Goal: Transaction & Acquisition: Book appointment/travel/reservation

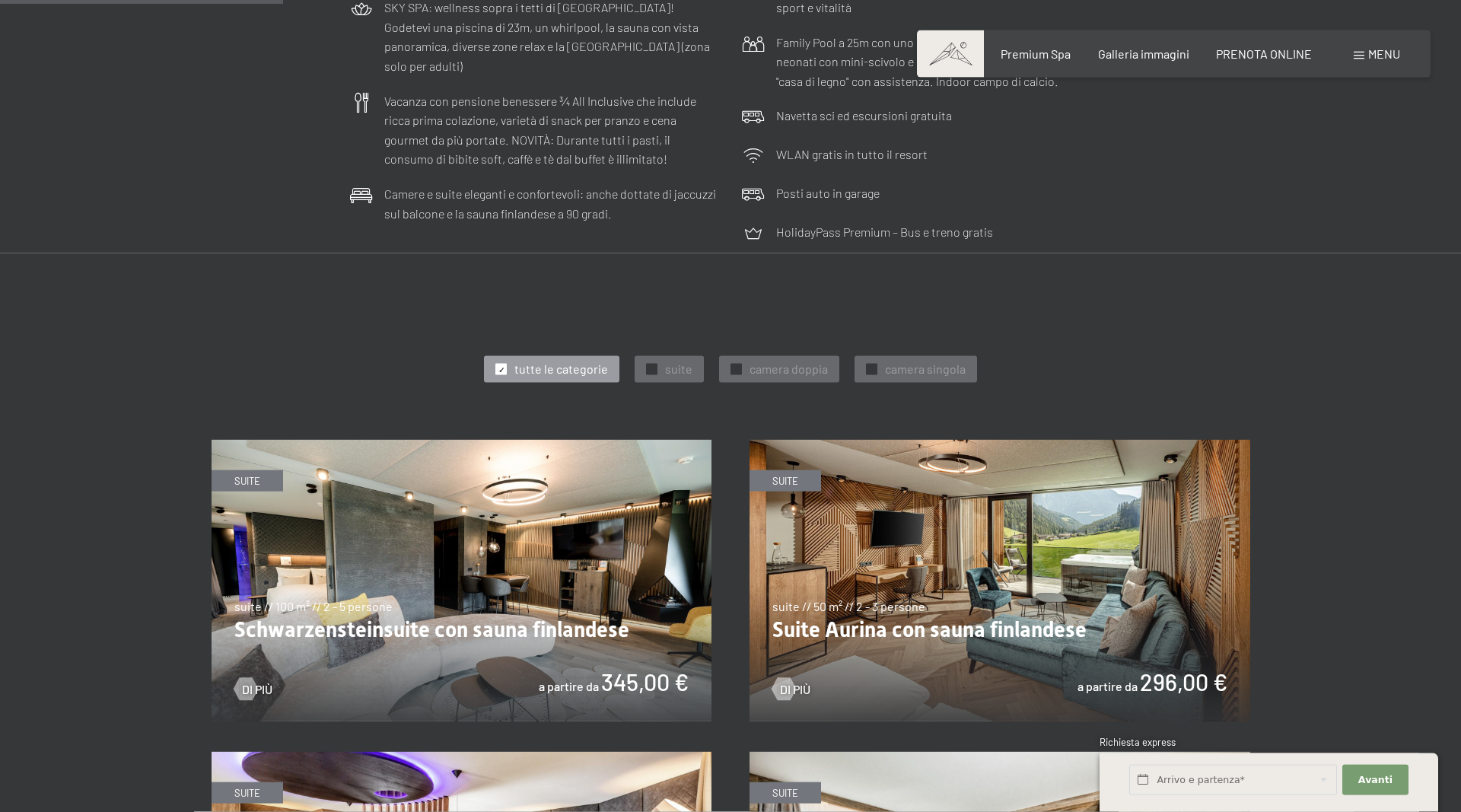
scroll to position [311, 0]
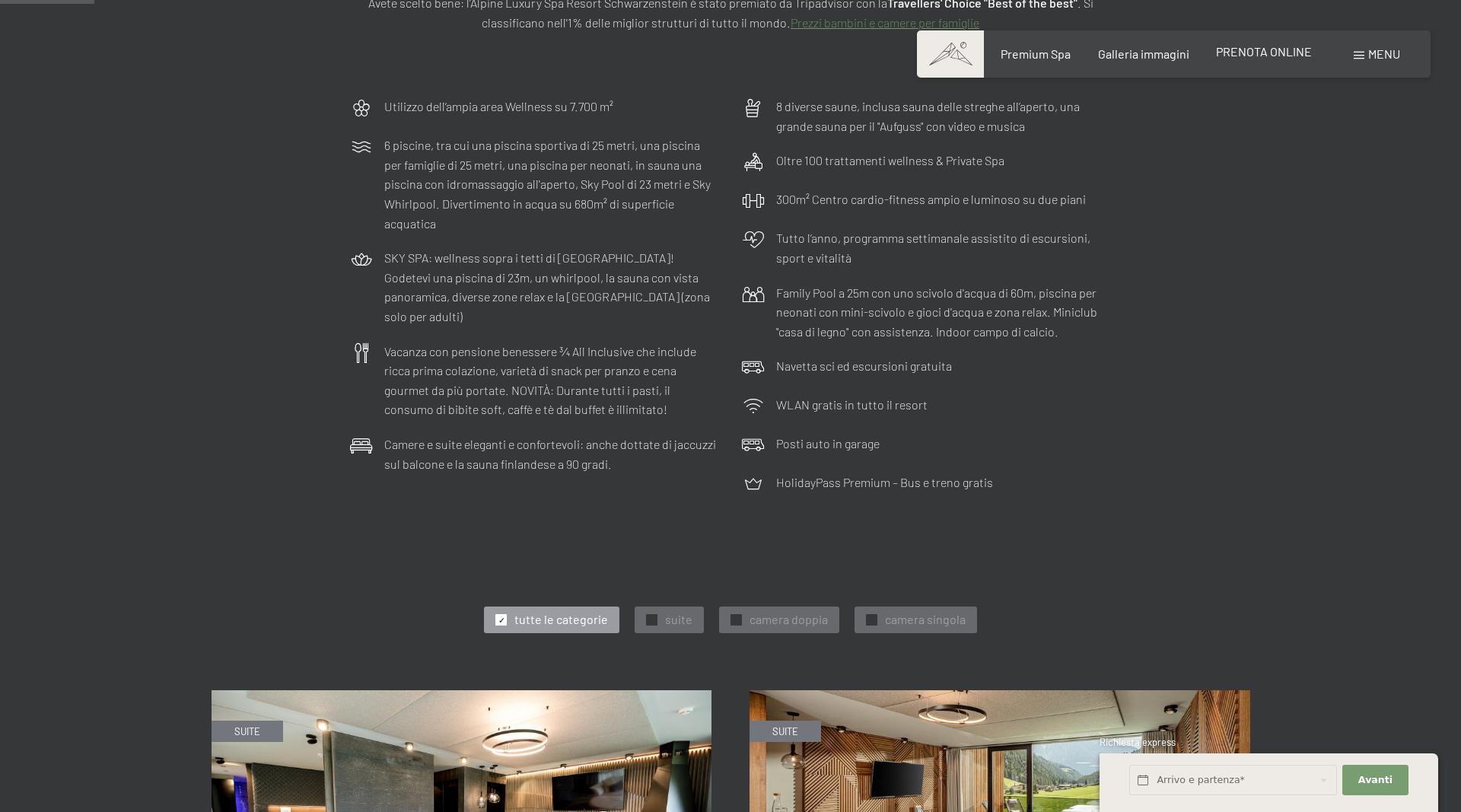
click at [1262, 51] on span "PRENOTA ONLINE" at bounding box center [1263, 50] width 96 height 14
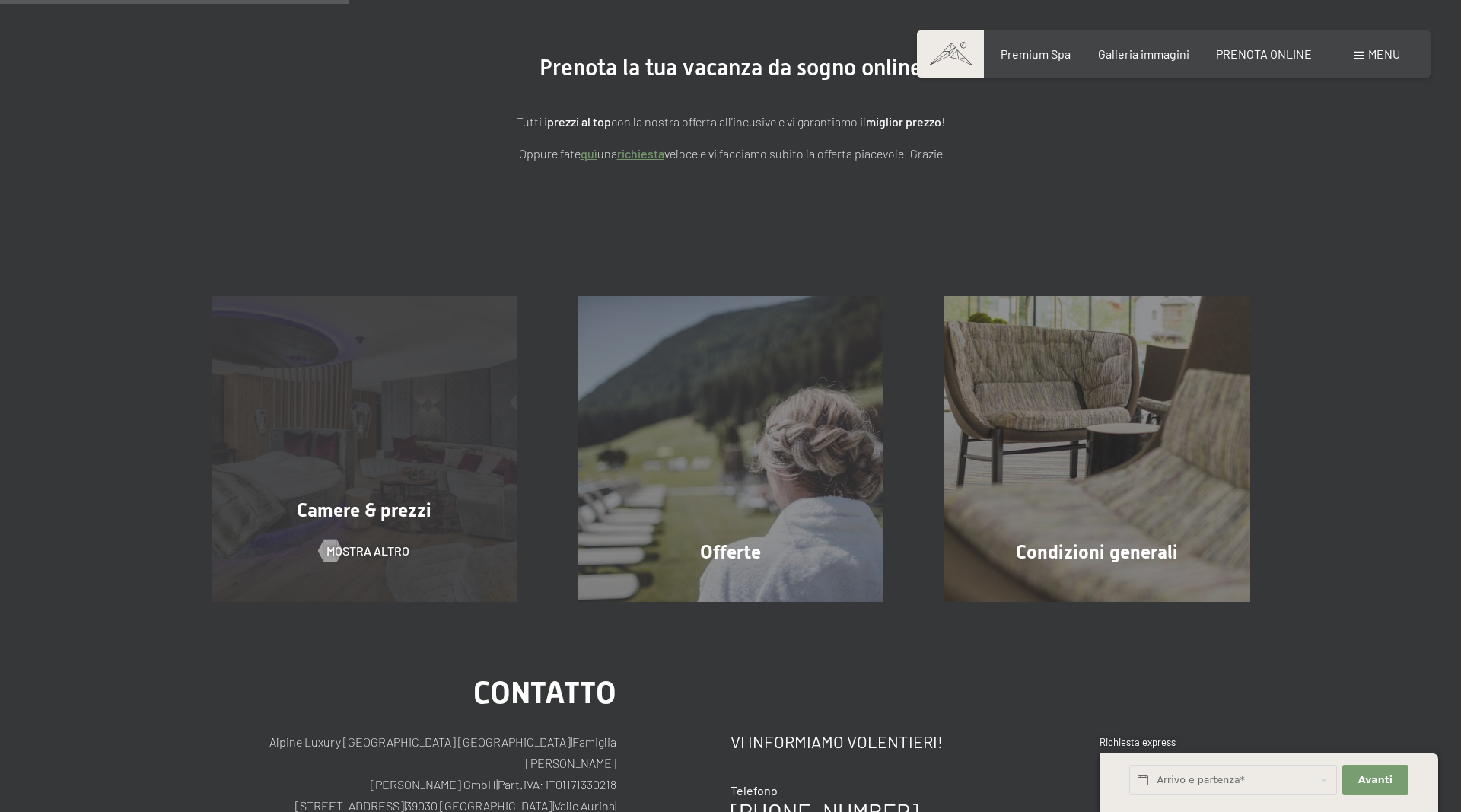
scroll to position [155, 0]
click at [455, 390] on div "Camere & prezzi mostra altro" at bounding box center [365, 449] width 367 height 306
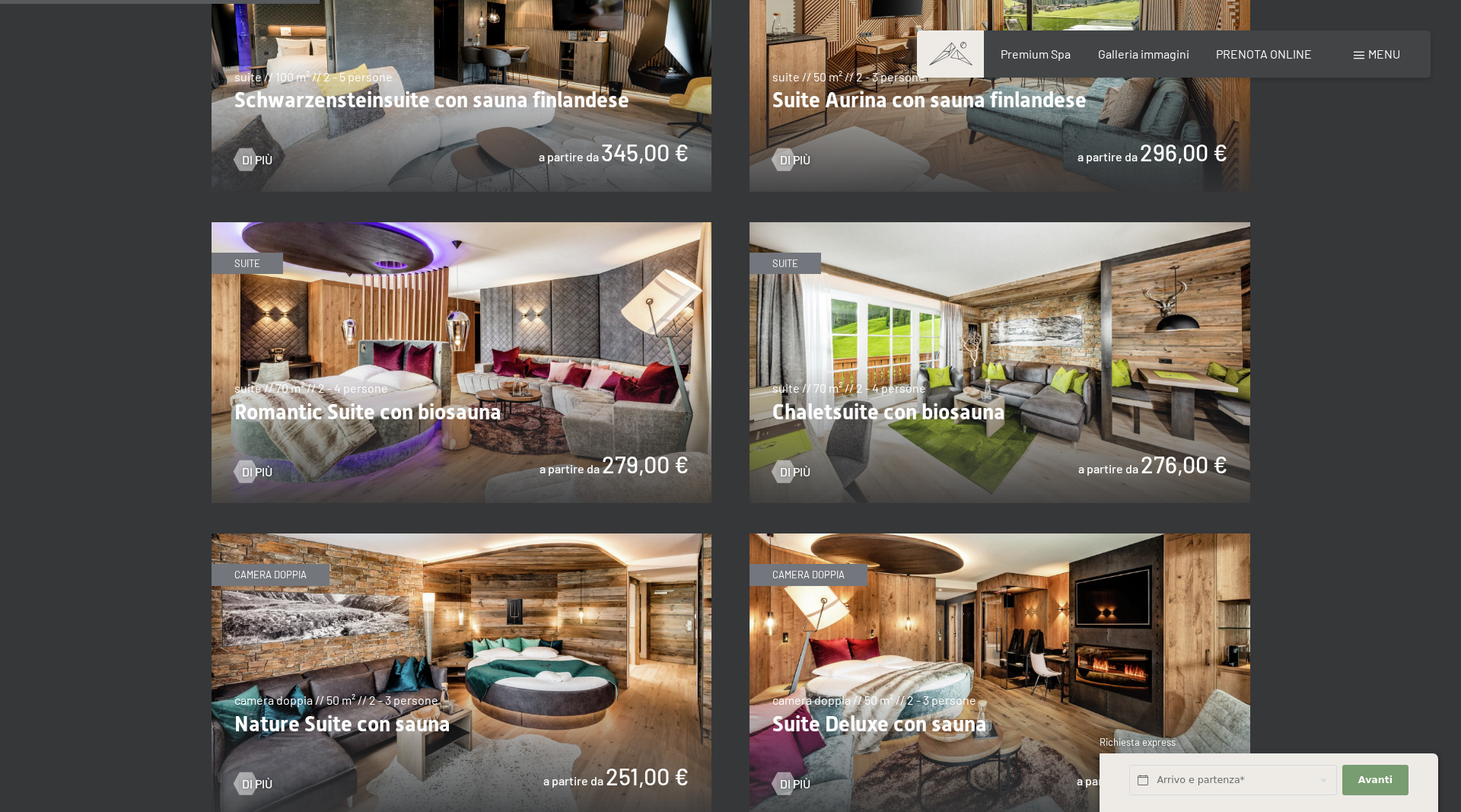
scroll to position [1009, 0]
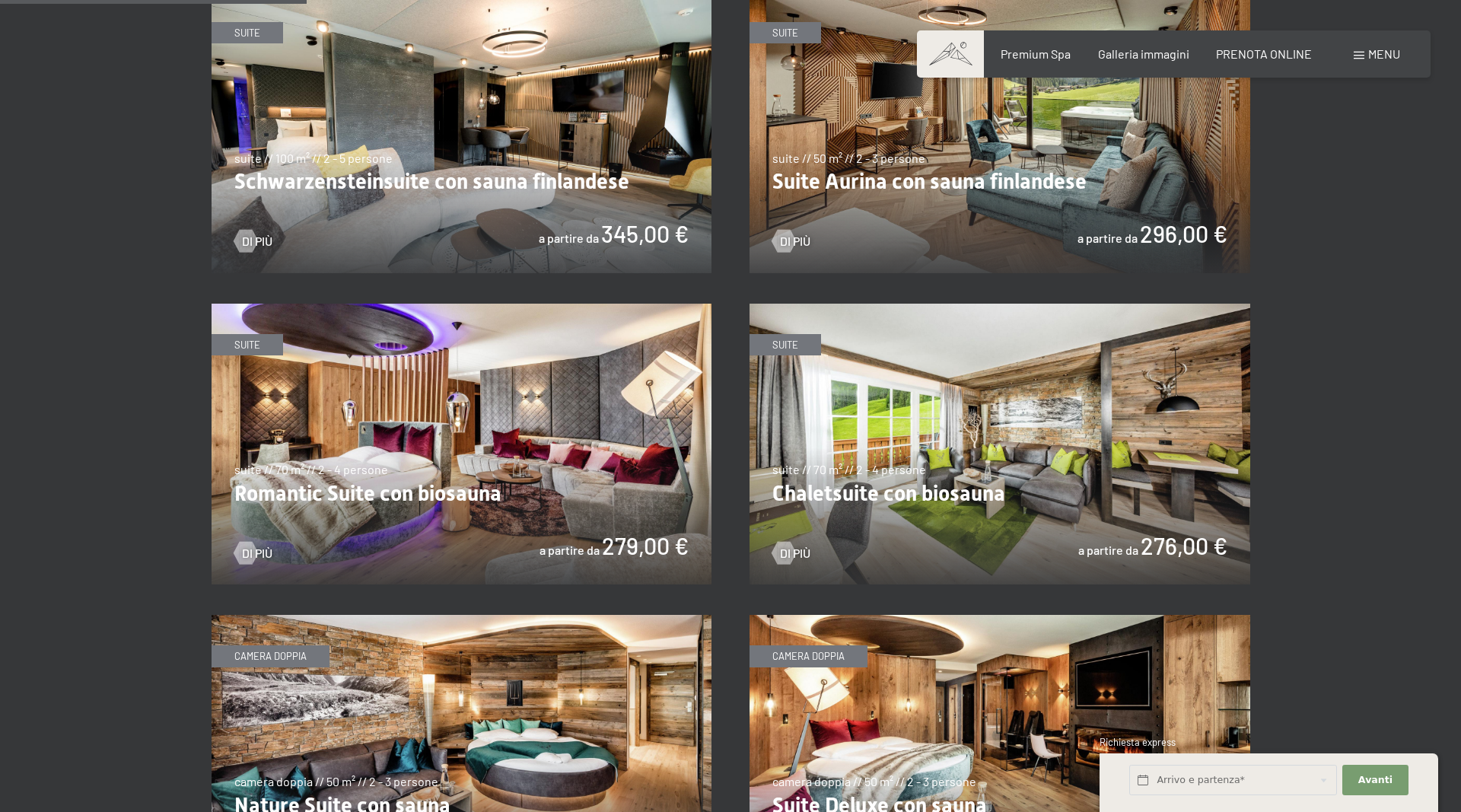
click at [499, 430] on img at bounding box center [462, 444] width 501 height 281
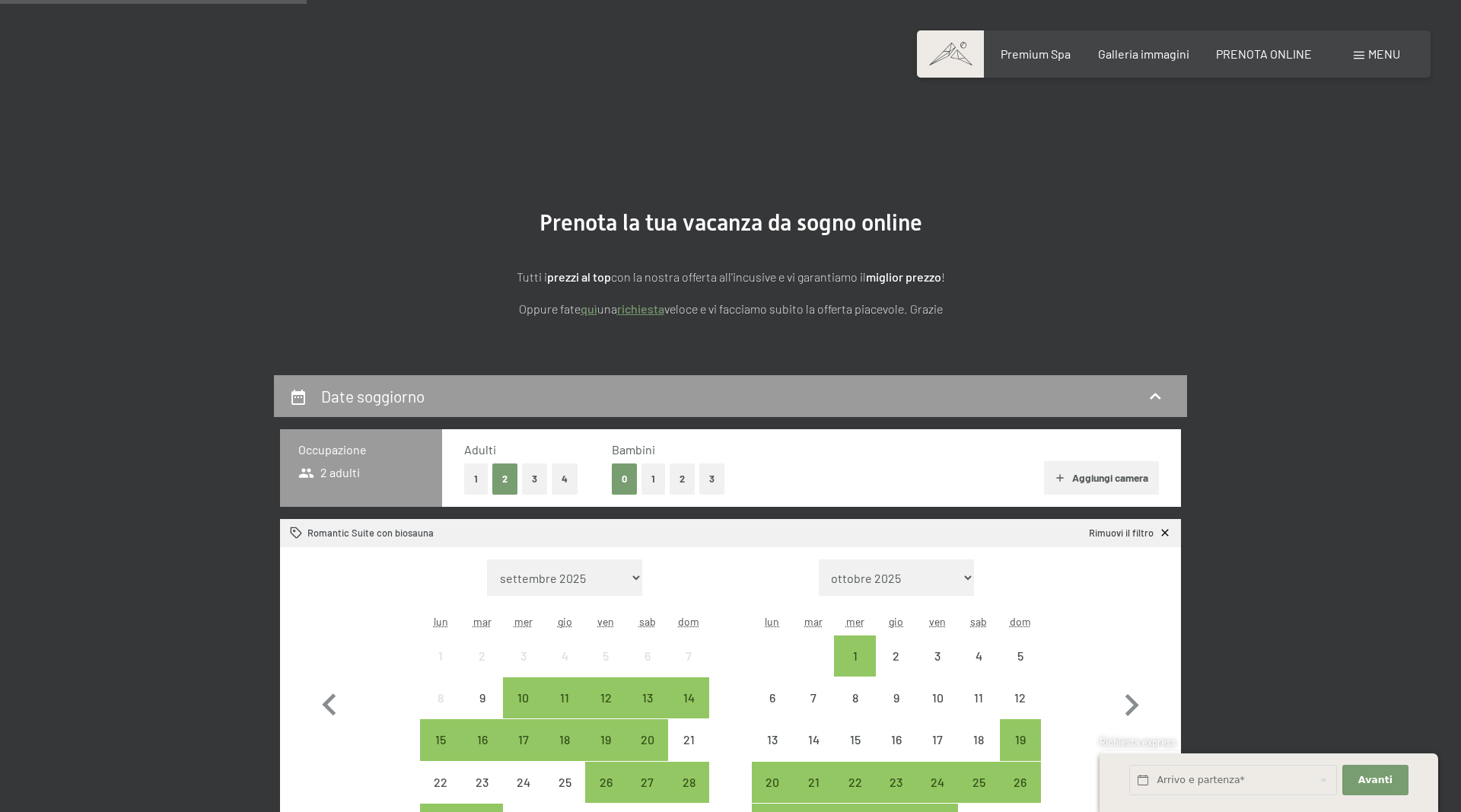
scroll to position [311, 0]
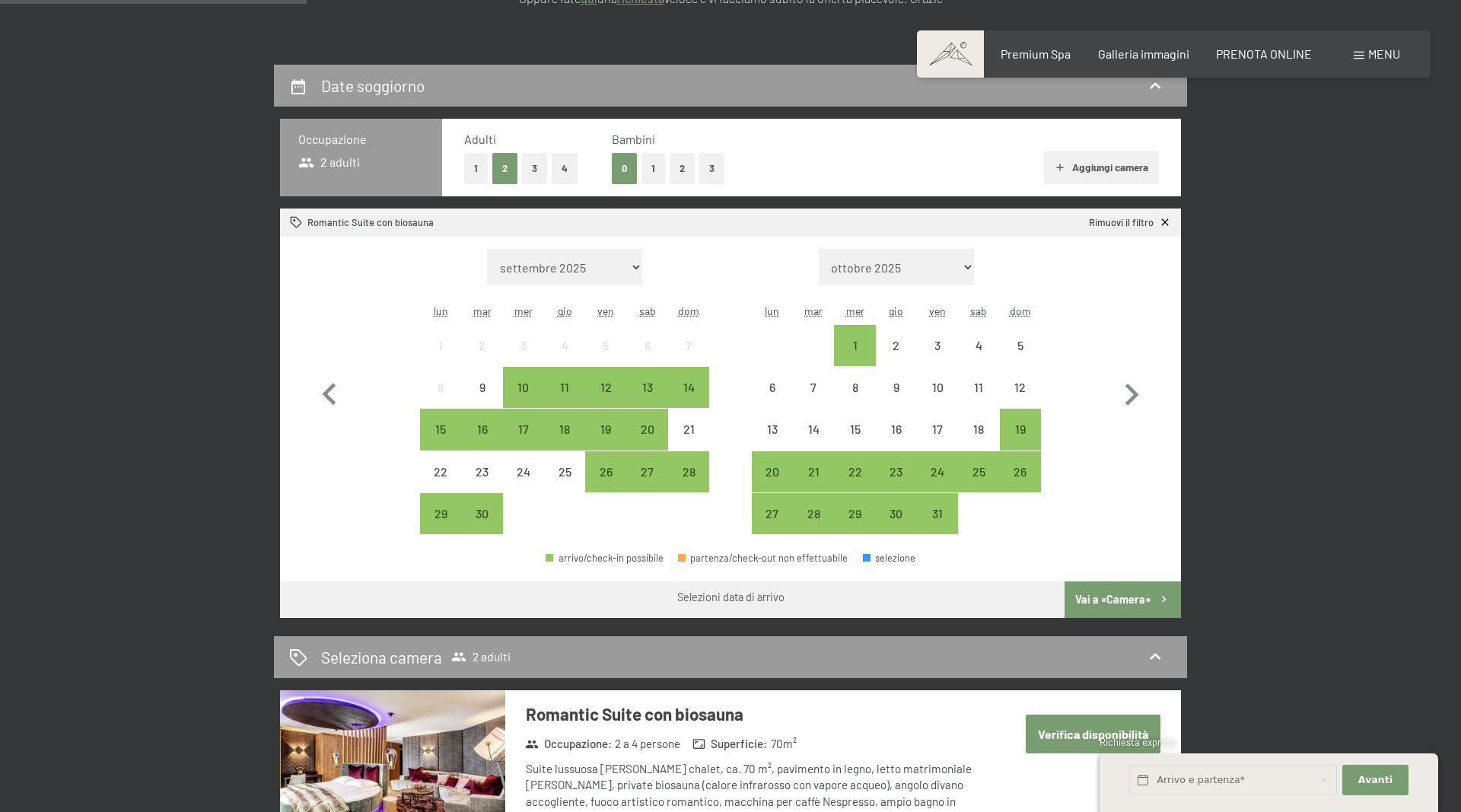
click at [819, 249] on select "ottobre 2025 novembre 2025 dicembre 2025 gennaio 2026 febbraio 2026 marzo 2026 …" at bounding box center [897, 267] width 156 height 36
click at [487, 249] on select "settembre 2025 ottobre 2025 novembre 2025 dicembre 2025 gennaio 2026 febbraio 2…" at bounding box center [565, 267] width 156 height 36
select select "2025-12-01"
select select "2026-01-01"
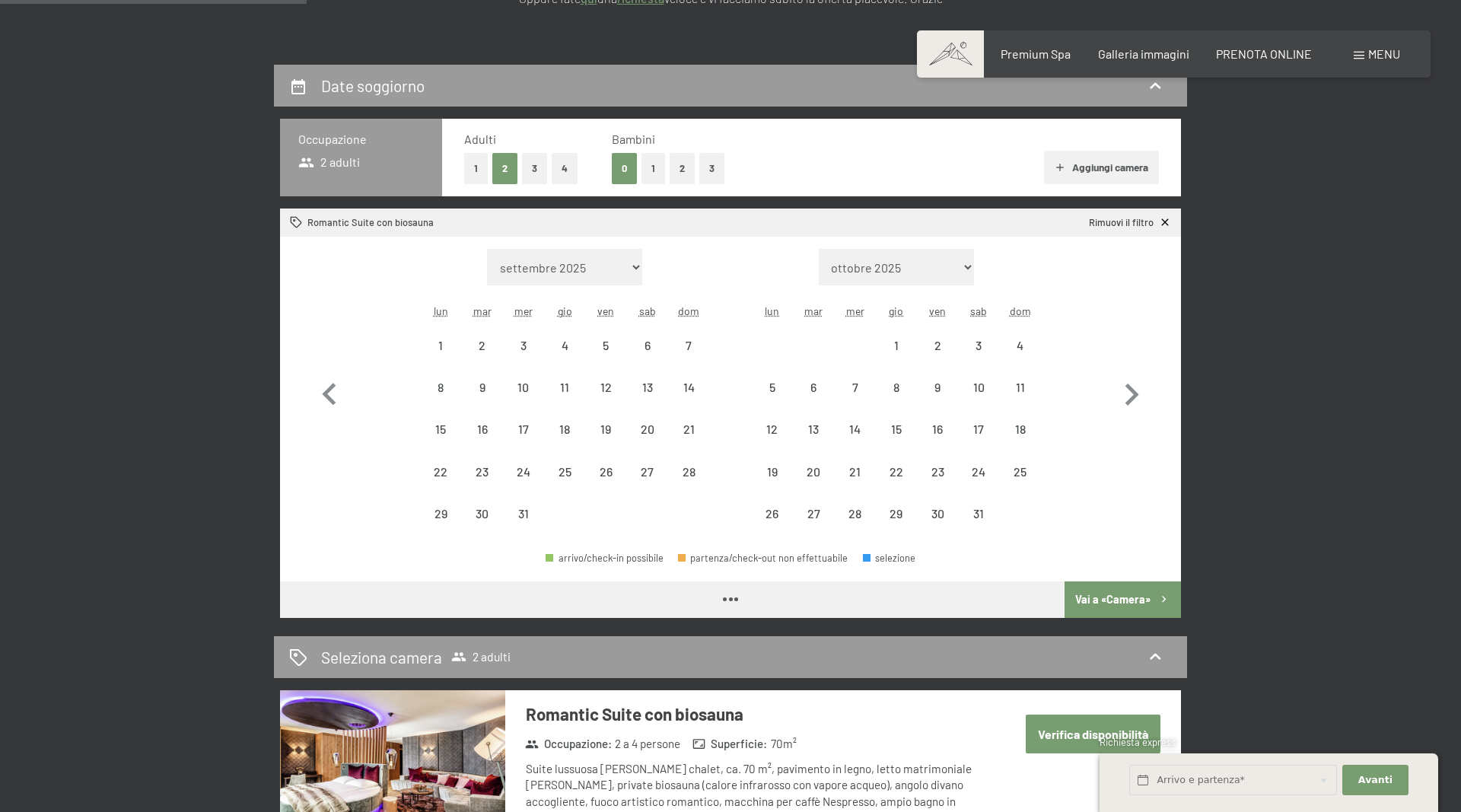
select select "2025-12-01"
select select "2026-01-01"
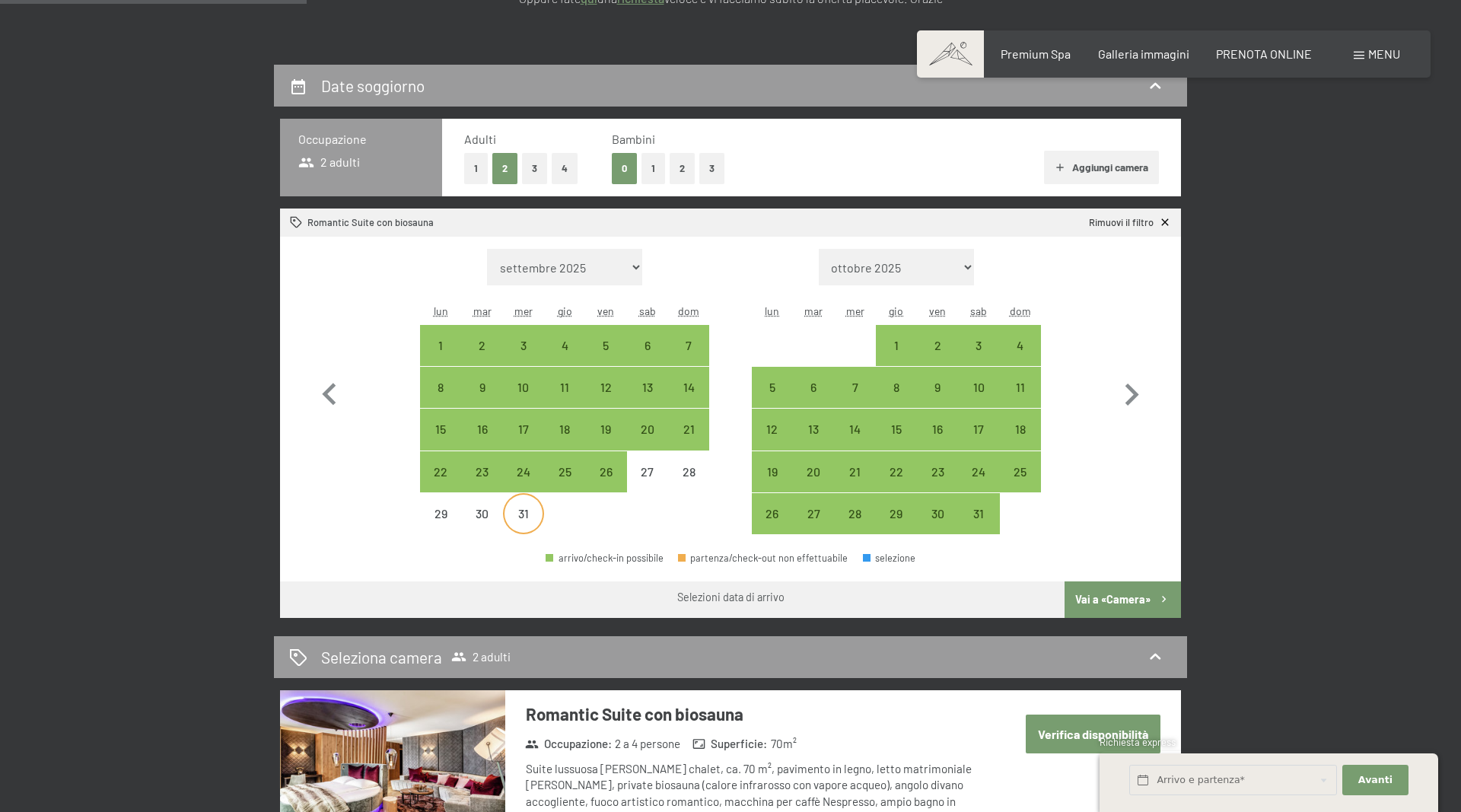
click at [524, 514] on div "31" at bounding box center [523, 526] width 38 height 38
select select "2025-12-01"
select select "2026-01-01"
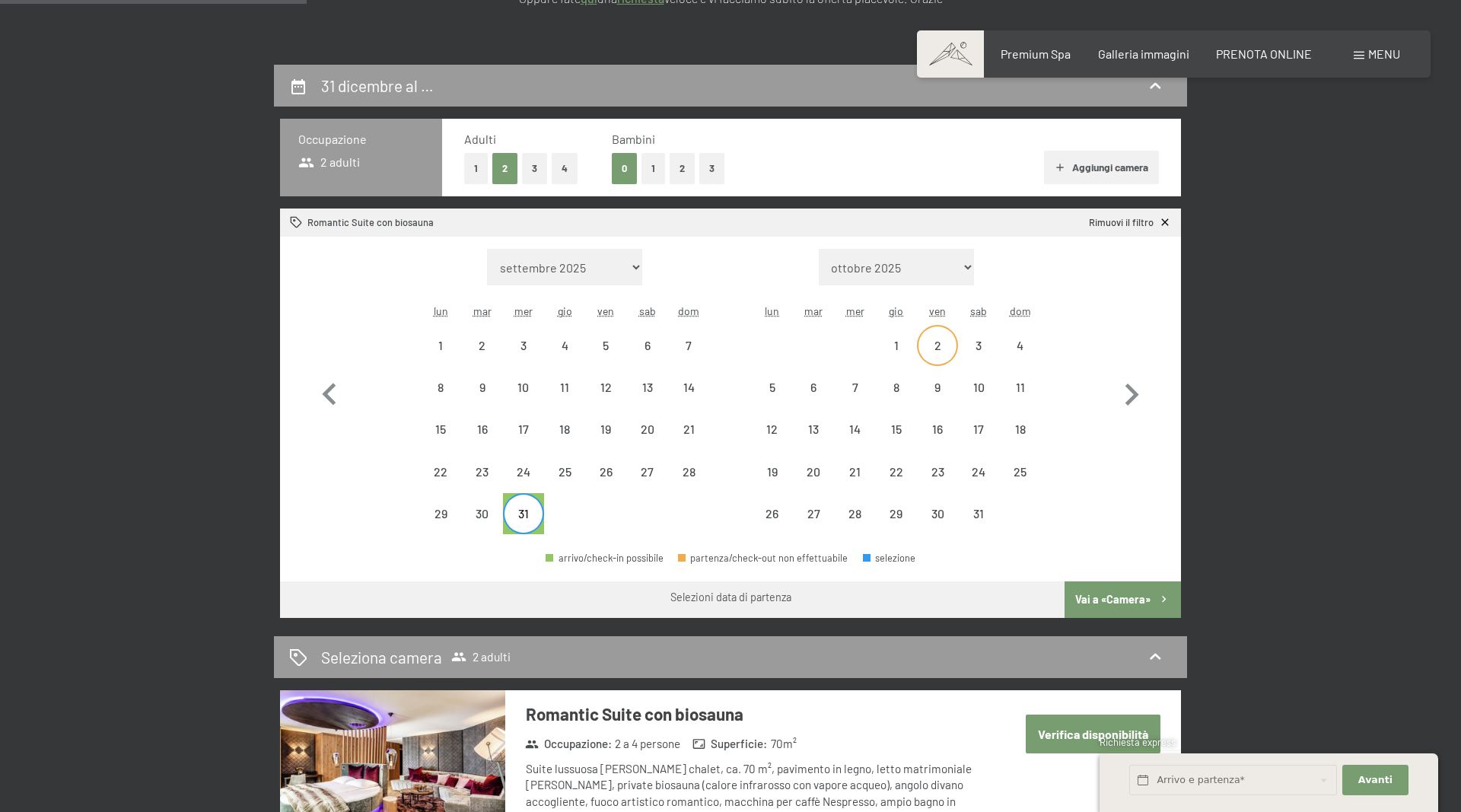
click at [935, 341] on div "2" at bounding box center [938, 358] width 38 height 38
select select "2025-12-01"
select select "2026-01-01"
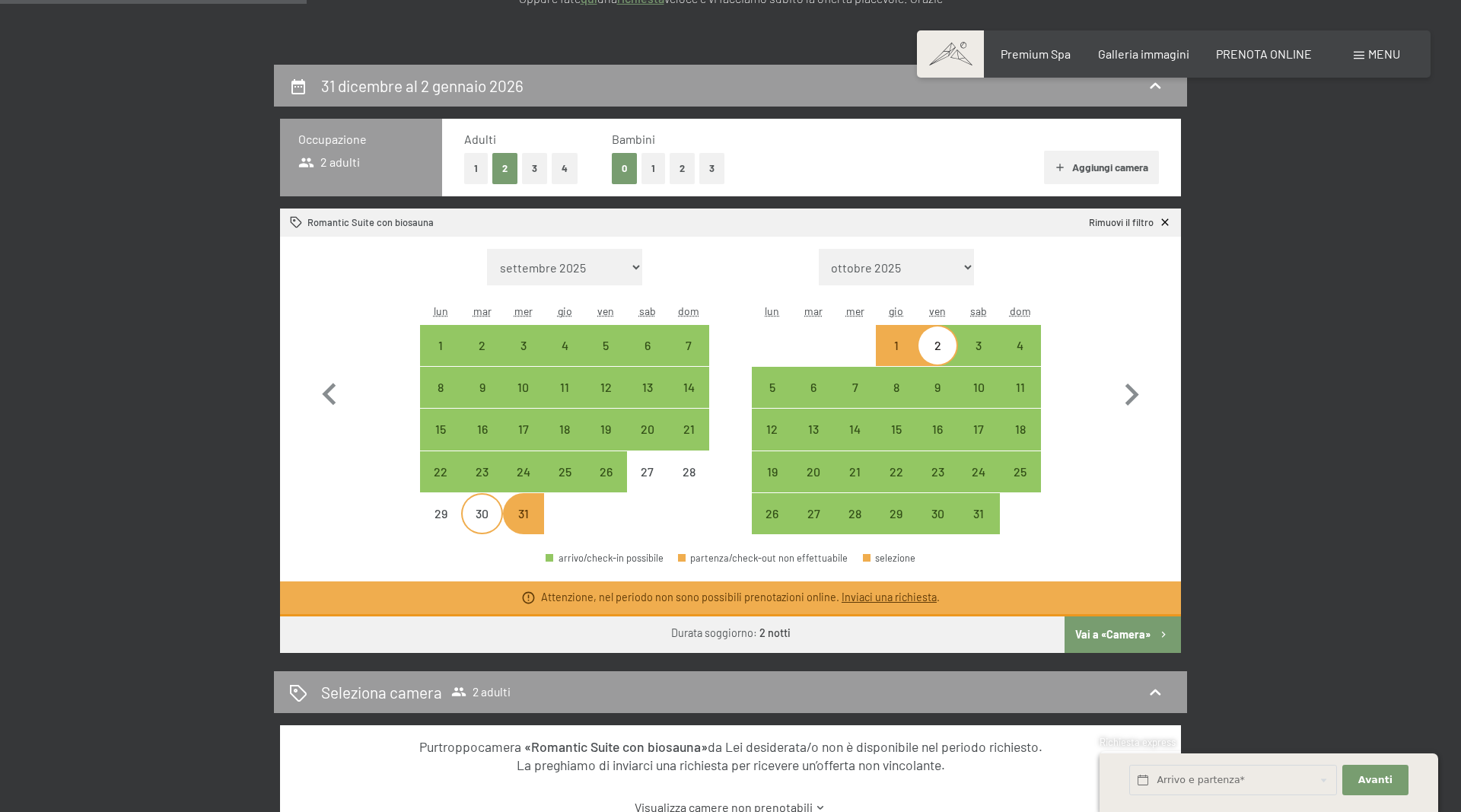
click at [465, 514] on div "30" at bounding box center [482, 526] width 38 height 38
select select "2025-12-01"
select select "2026-01-01"
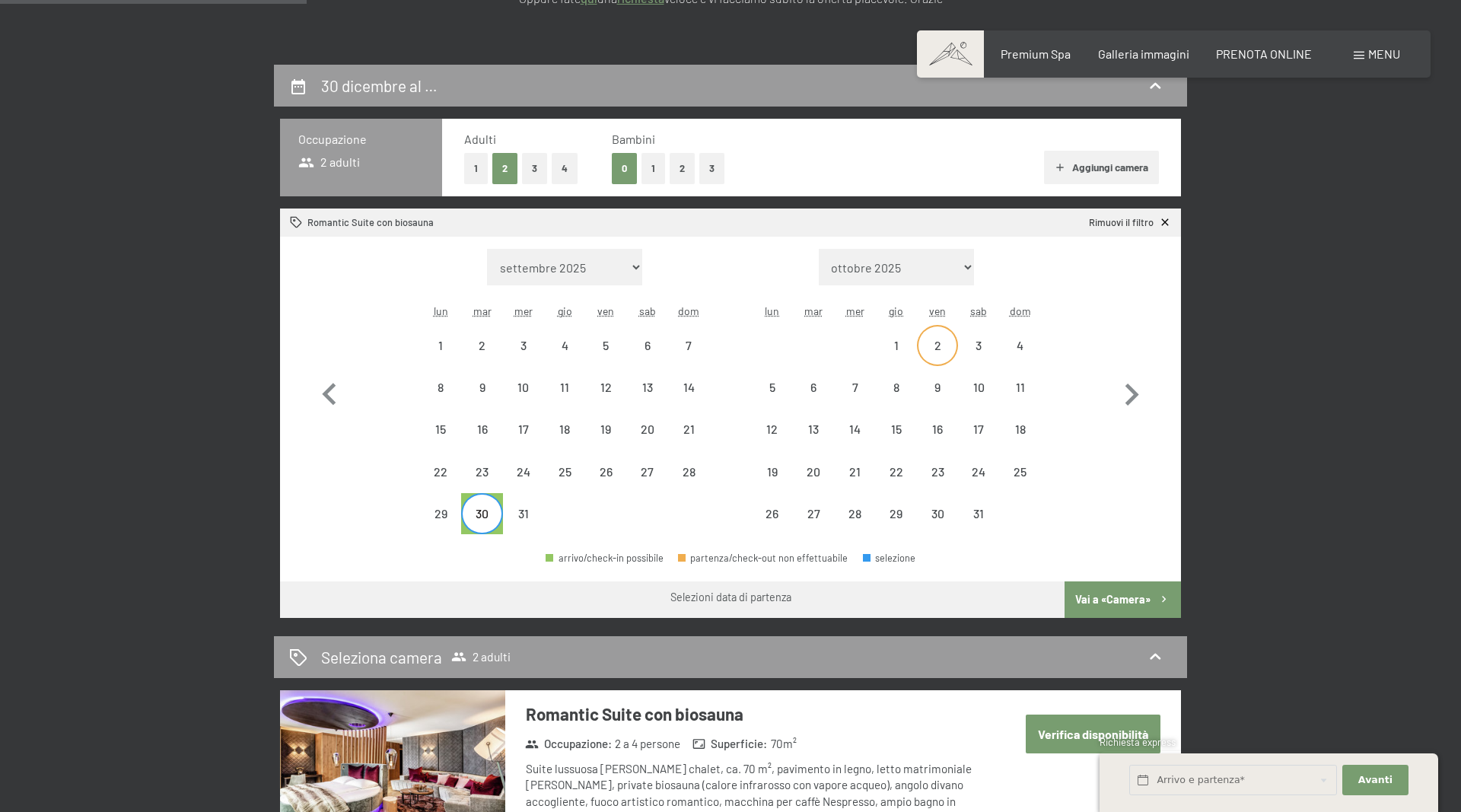
click at [931, 339] on div "2" at bounding box center [938, 358] width 38 height 38
select select "[DATE]"
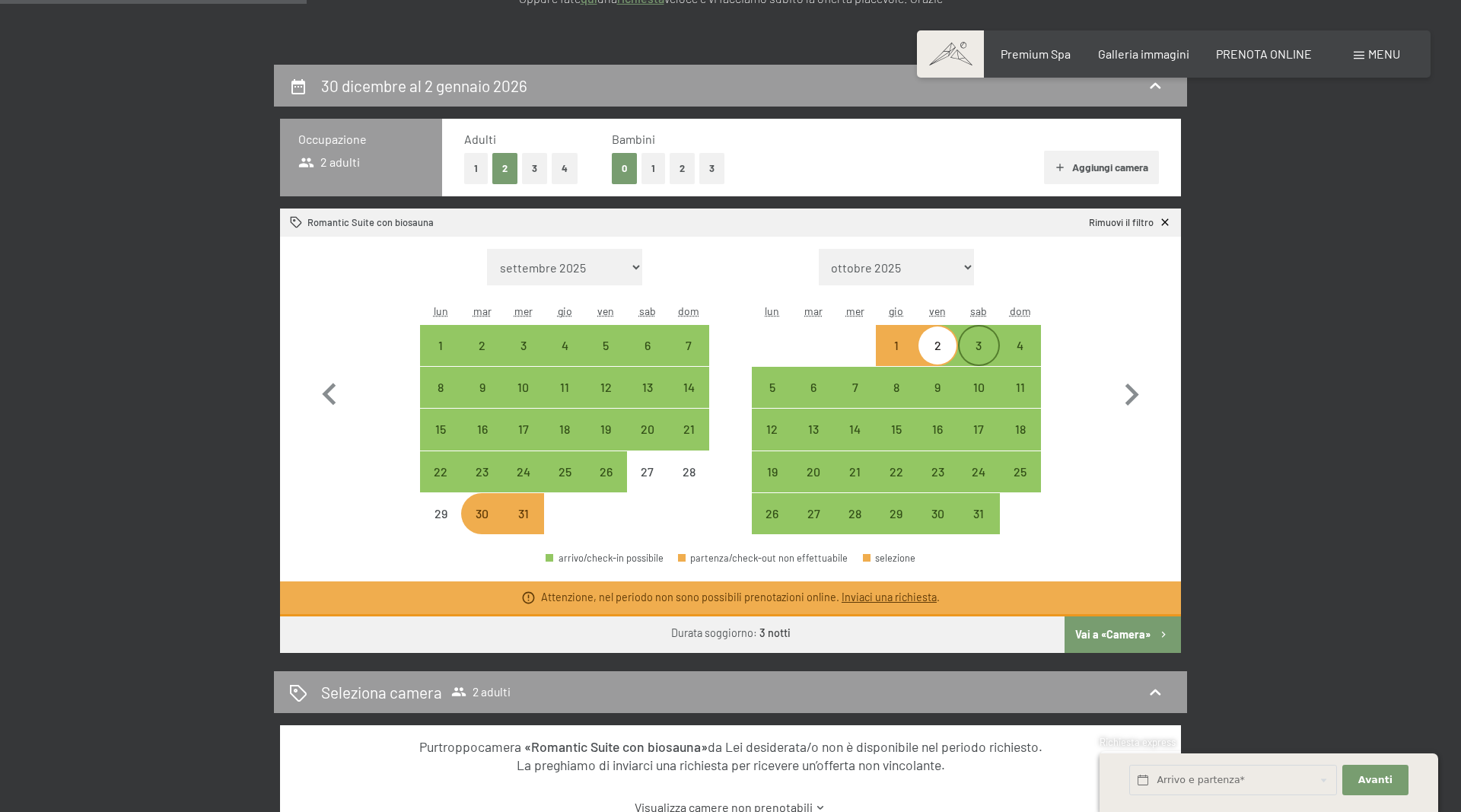
click at [989, 346] on div "3" at bounding box center [978, 358] width 38 height 38
select select "[DATE]"
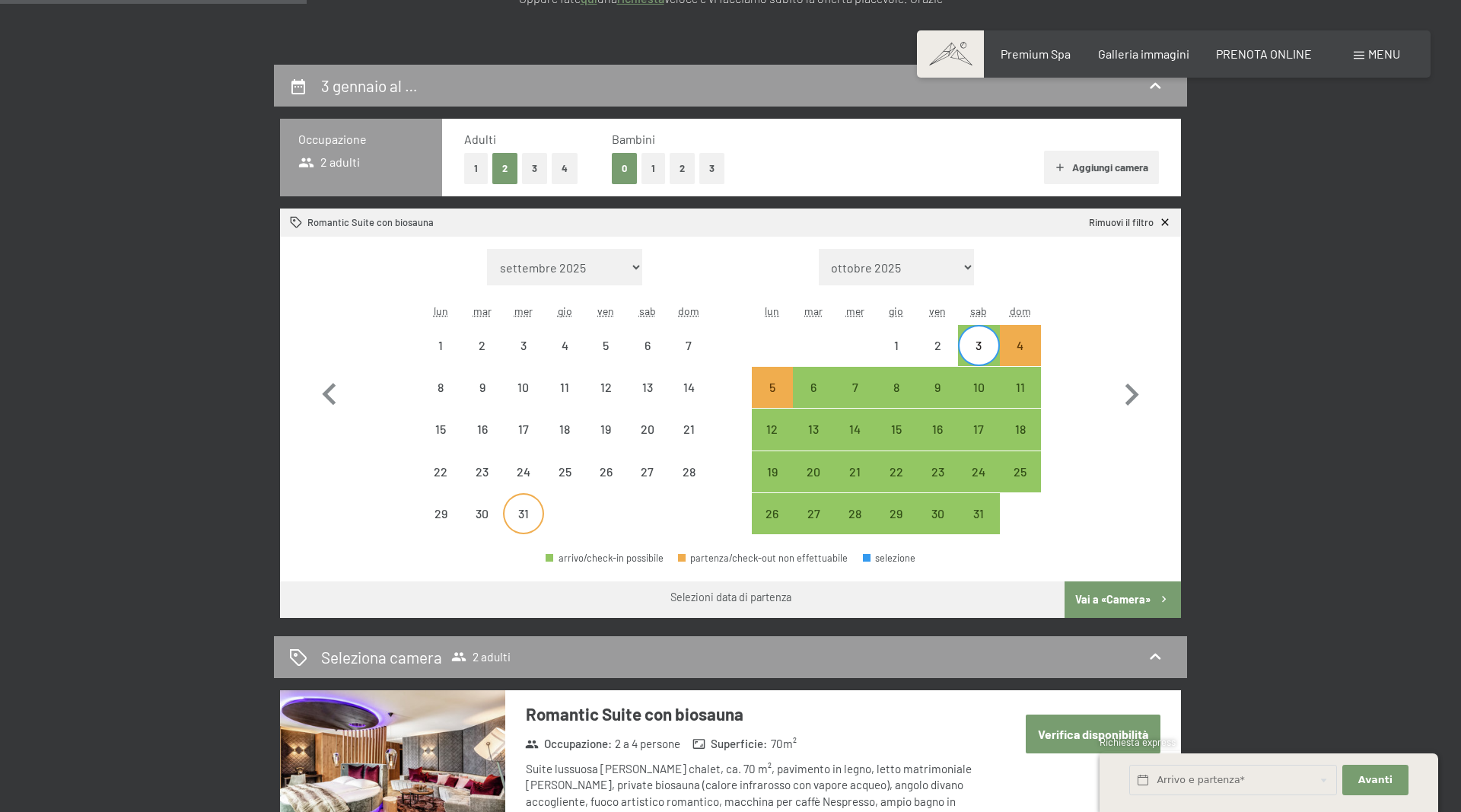
click at [534, 525] on div "31" at bounding box center [523, 526] width 38 height 38
select select "[DATE]"
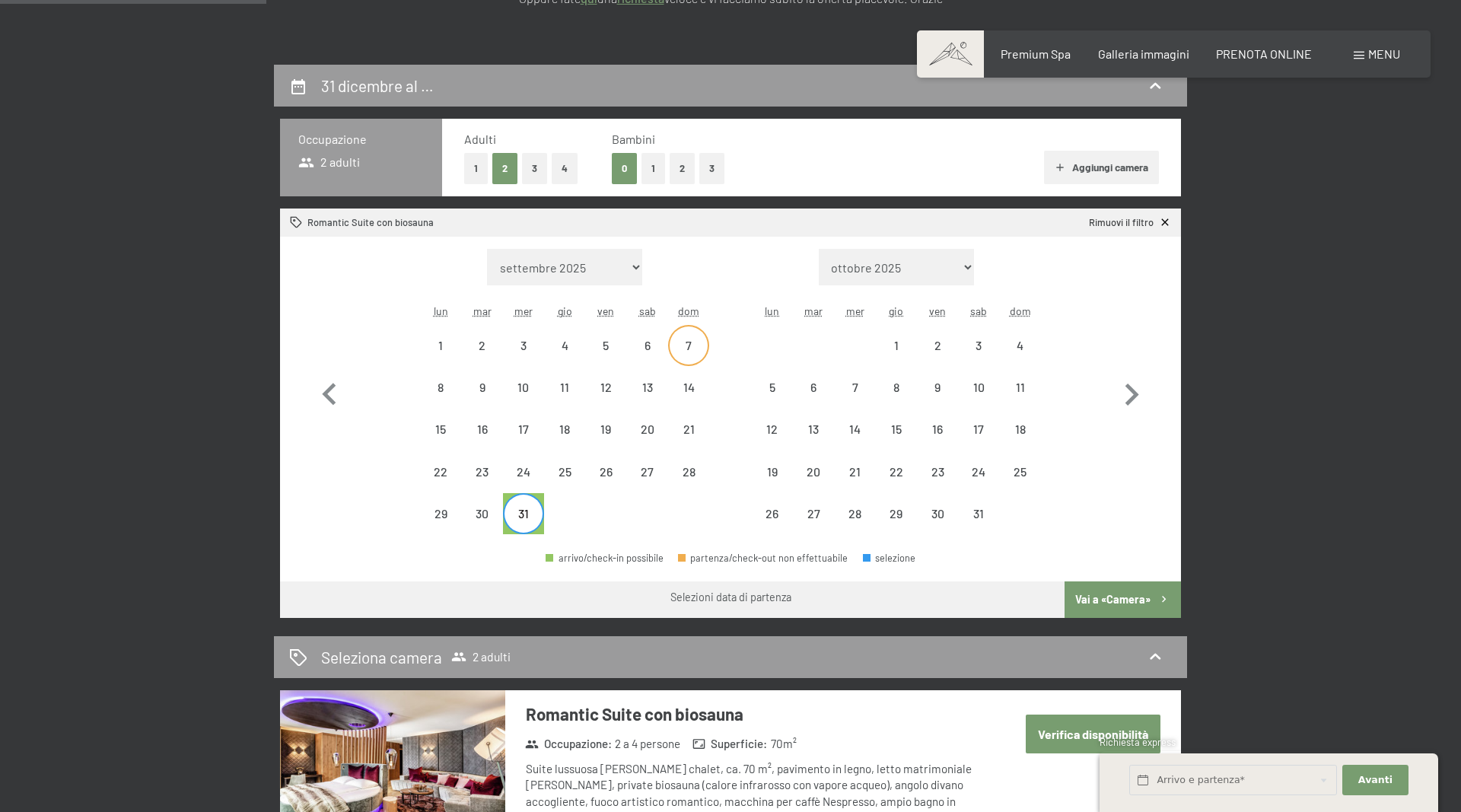
scroll to position [155, 0]
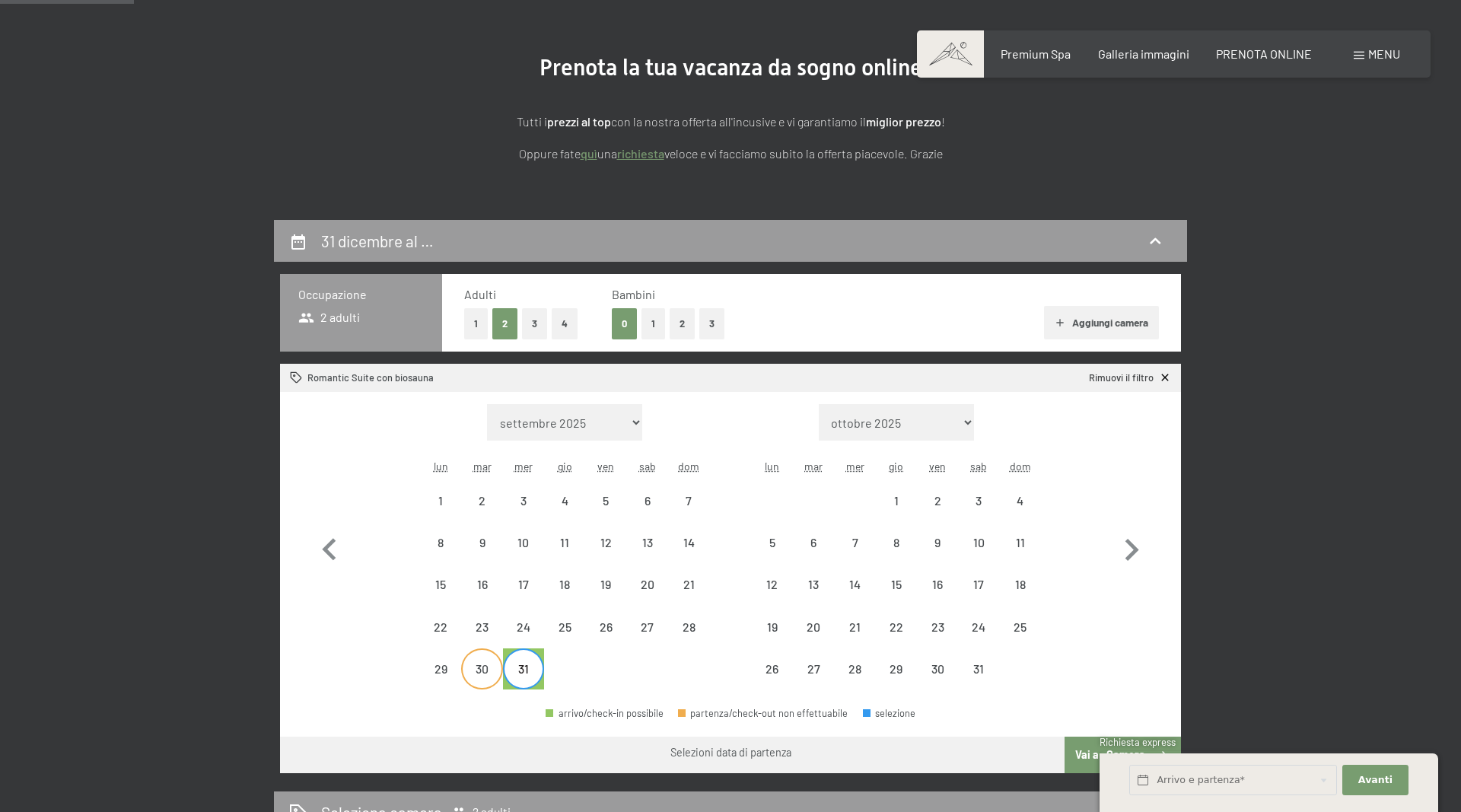
click at [469, 666] on div "30" at bounding box center [482, 682] width 38 height 38
select select "[DATE]"
click at [945, 486] on div "2" at bounding box center [938, 500] width 38 height 38
select select "[DATE]"
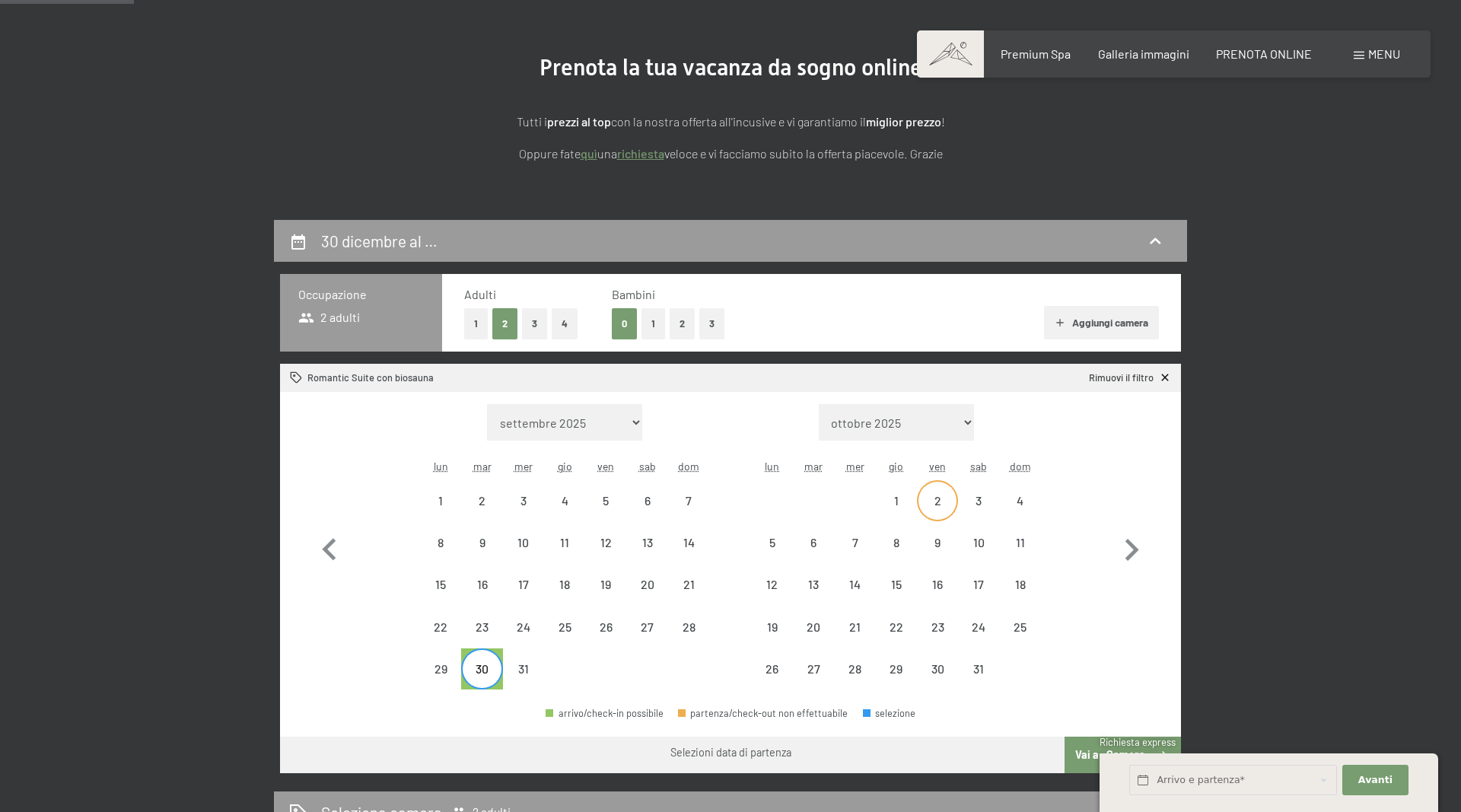
select select "[DATE]"
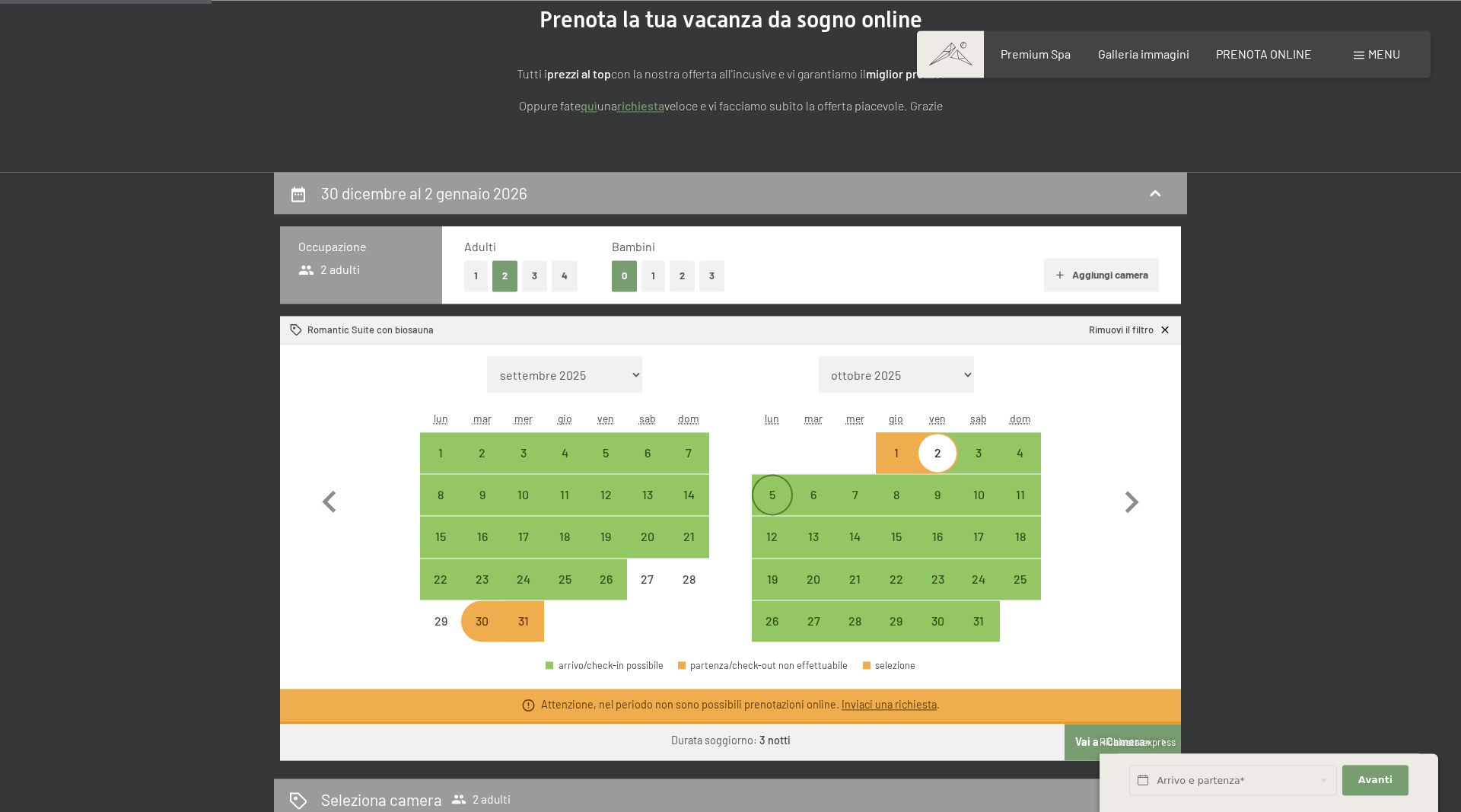
scroll to position [233, 0]
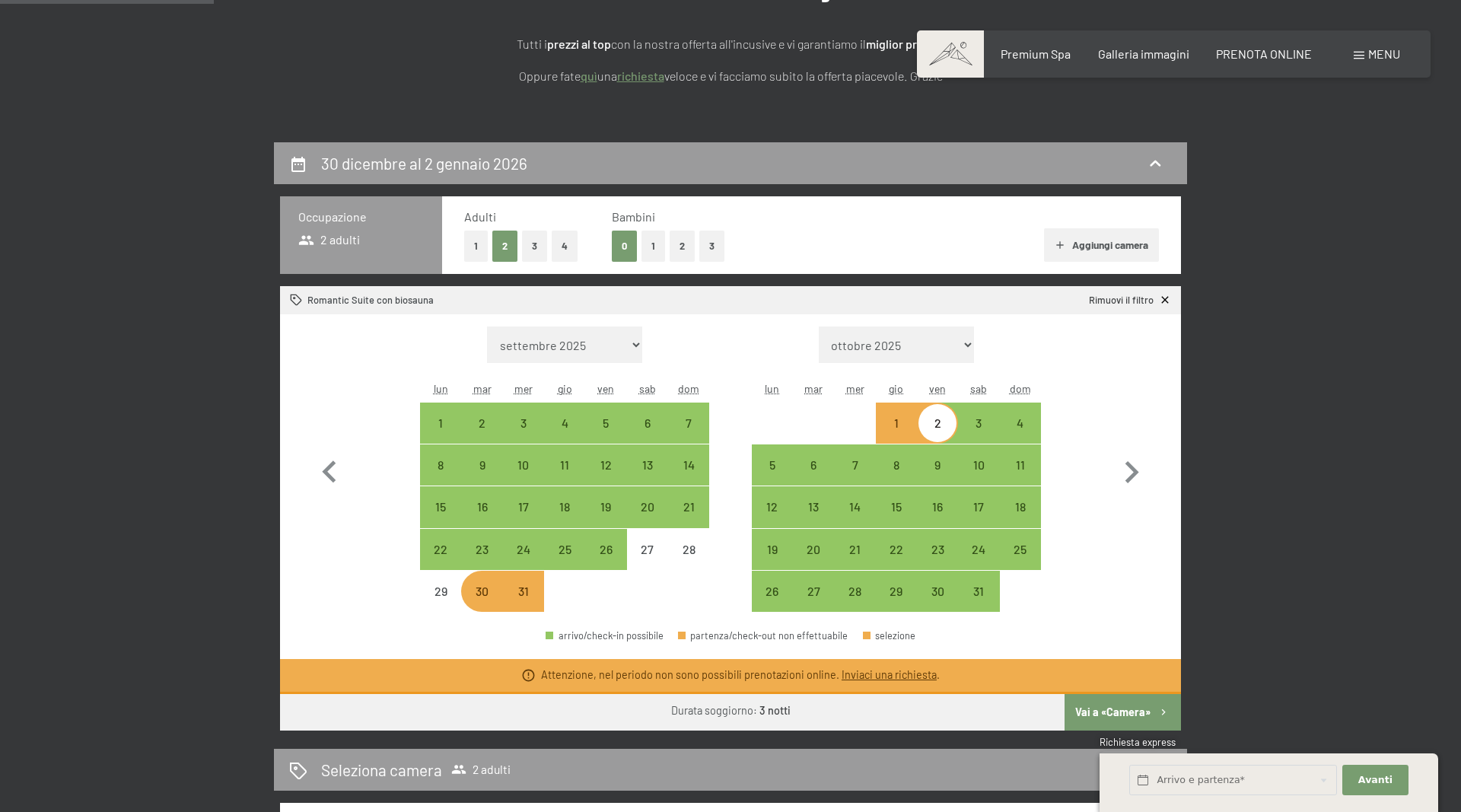
click at [484, 590] on div "30" at bounding box center [482, 604] width 38 height 38
select select "[DATE]"
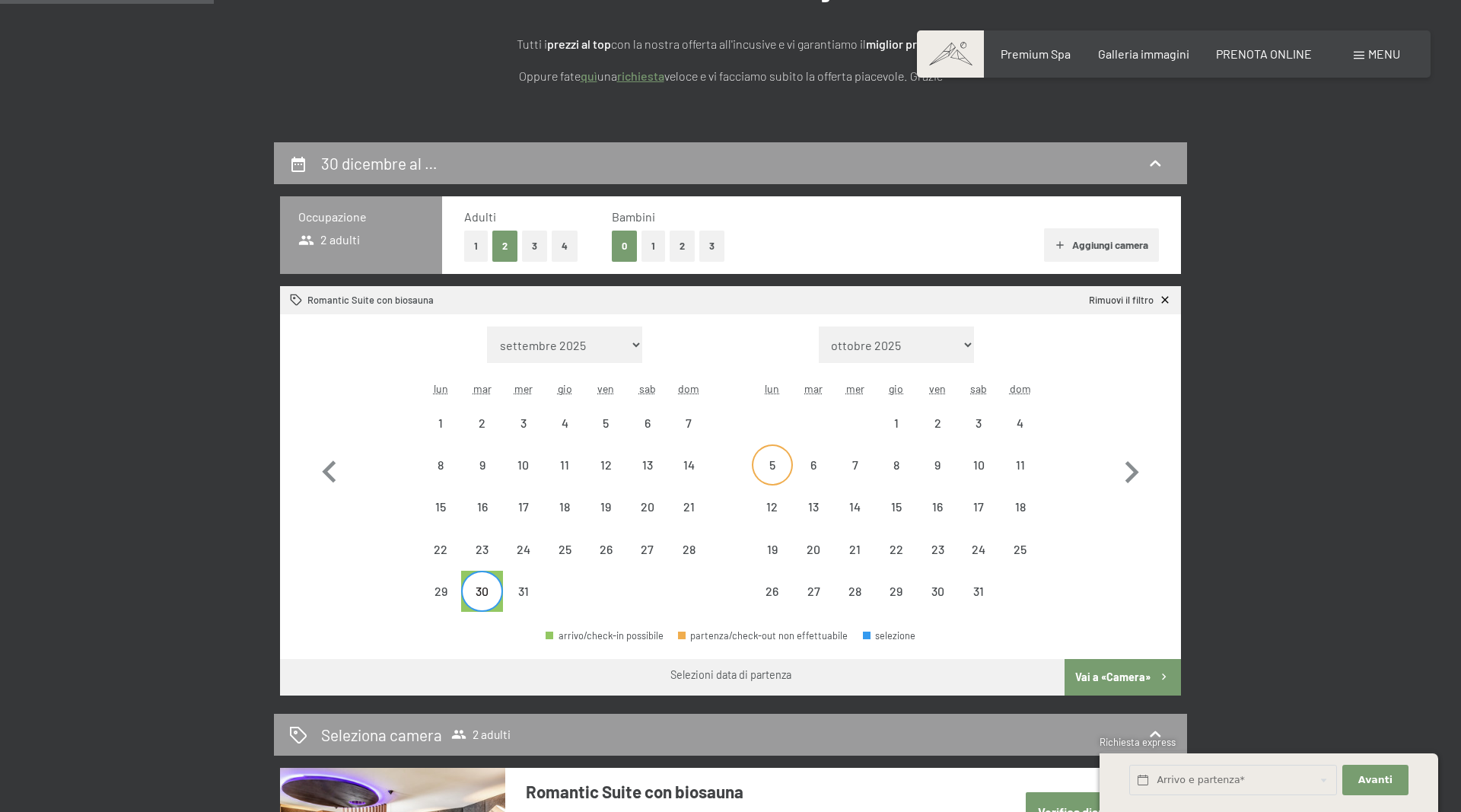
click at [780, 469] on div "5" at bounding box center [772, 478] width 38 height 38
select select "[DATE]"
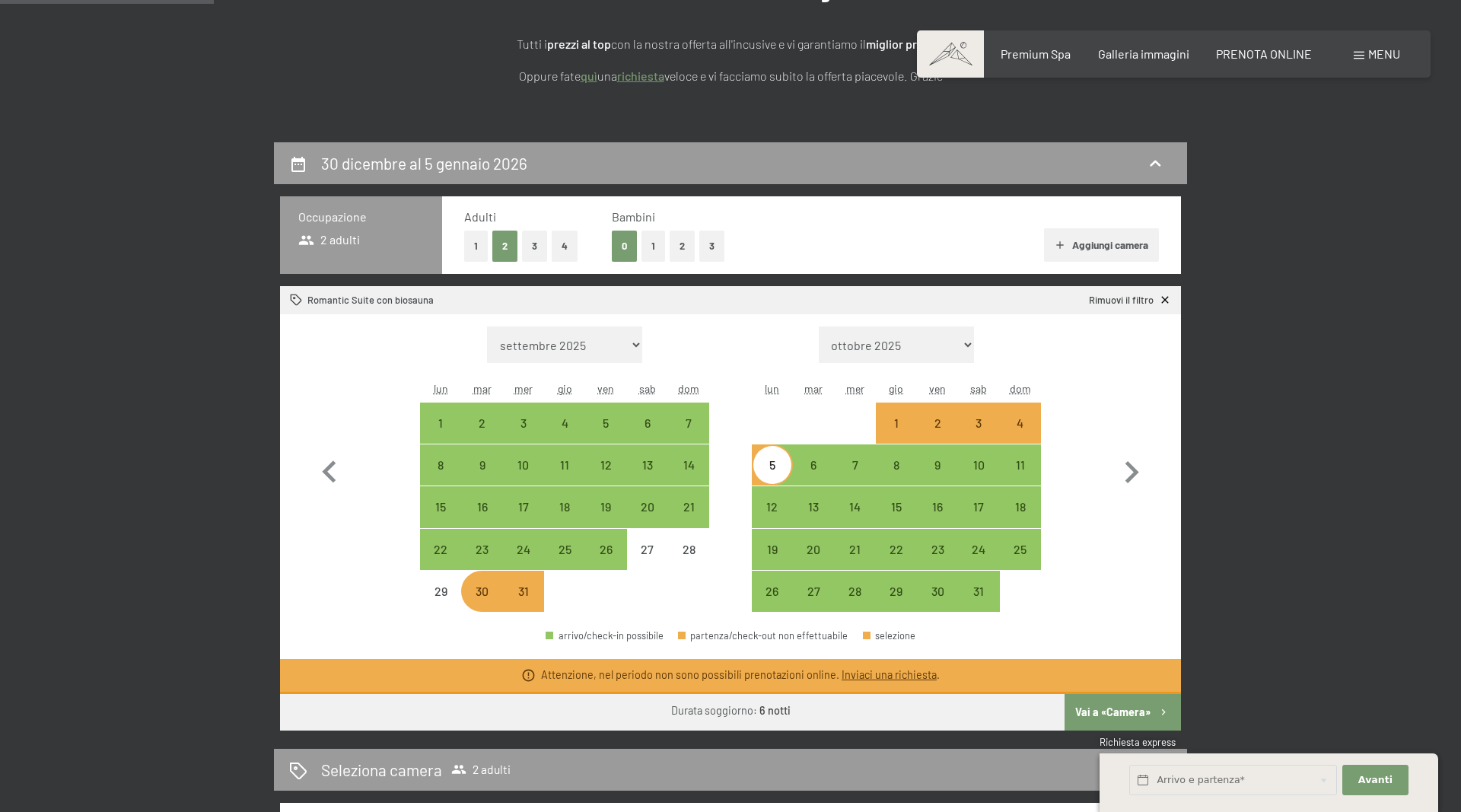
click at [465, 602] on div "30" at bounding box center [482, 604] width 38 height 38
select select "[DATE]"
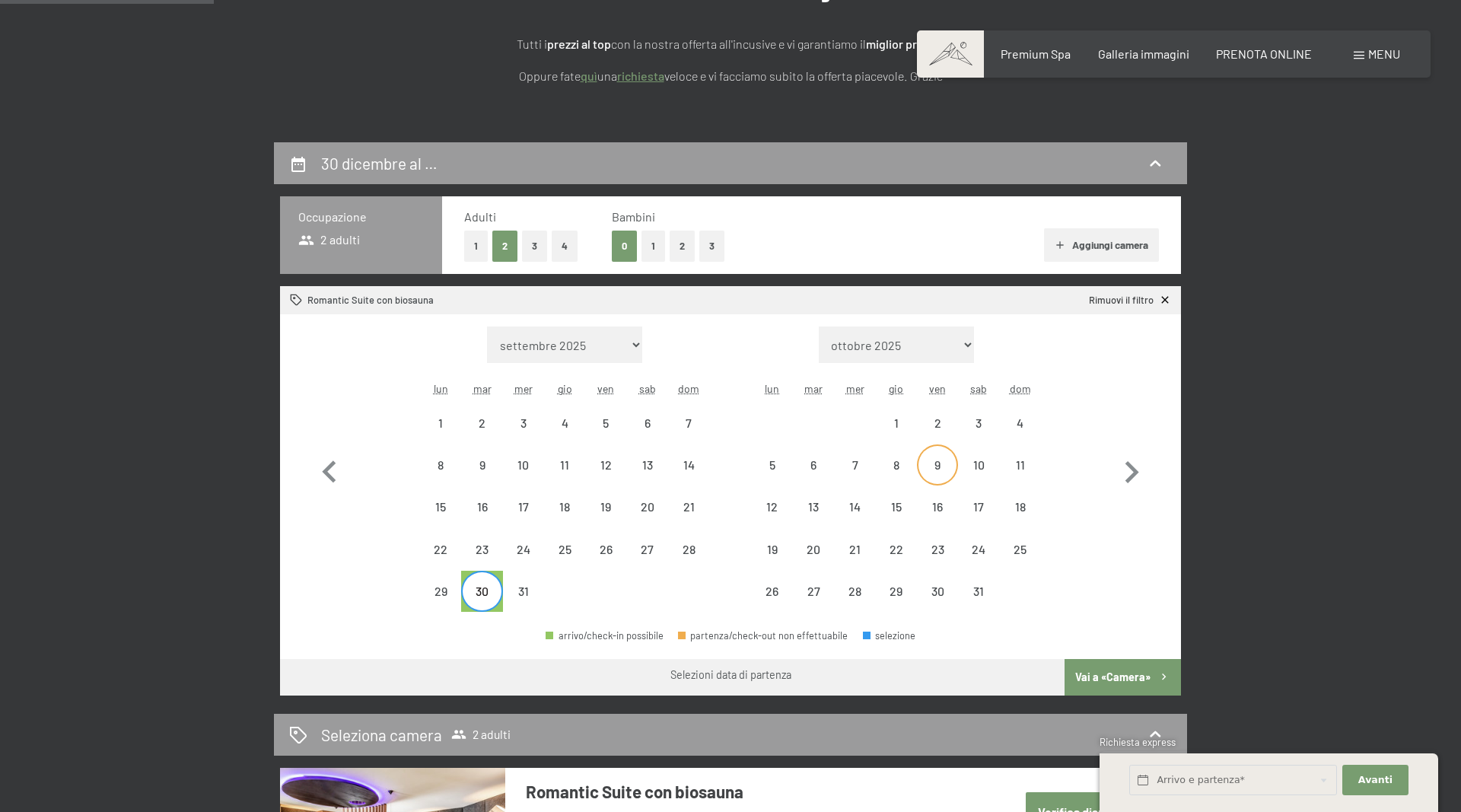
click at [926, 483] on div "9" at bounding box center [938, 478] width 38 height 38
select select "[DATE]"
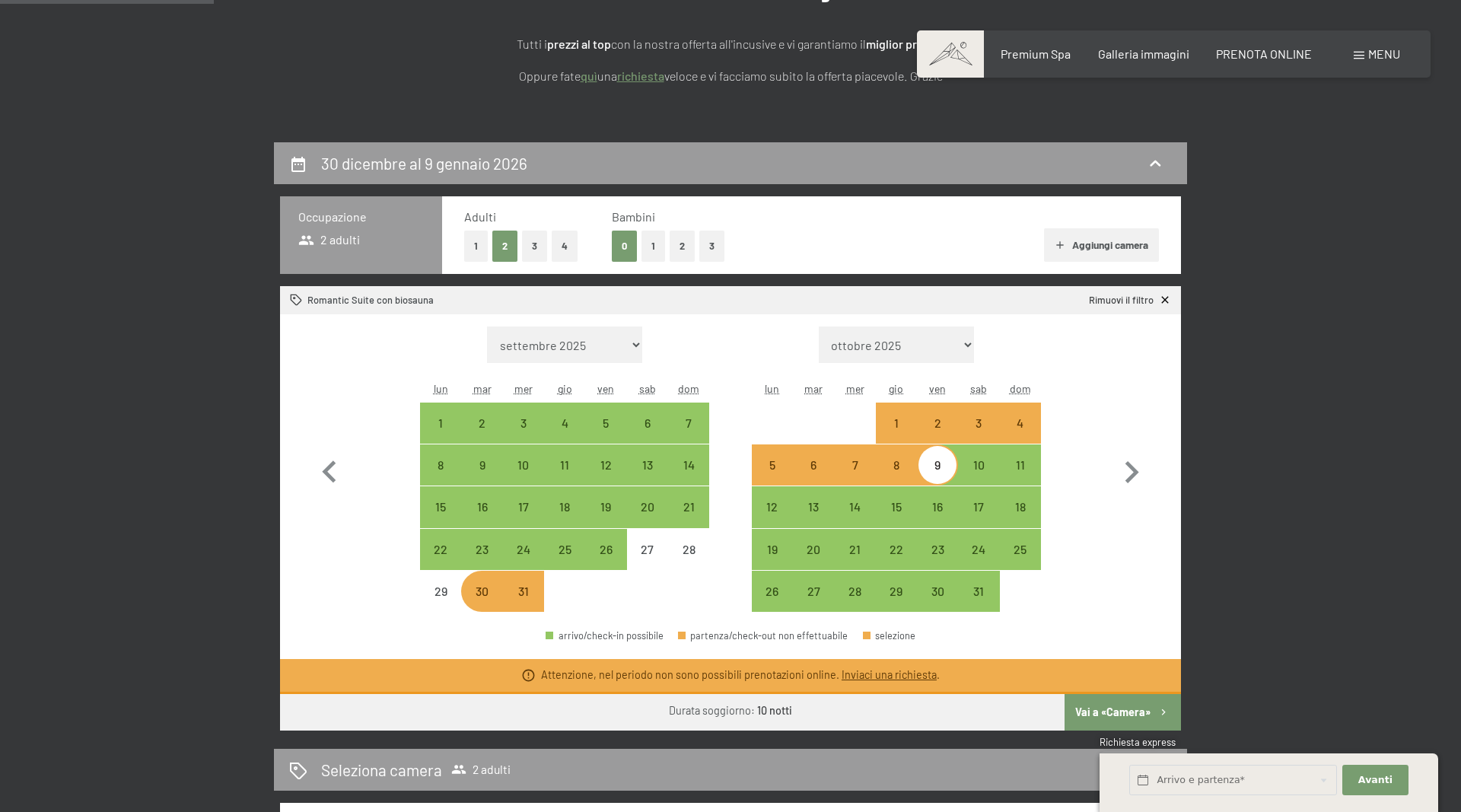
click at [482, 607] on div "30" at bounding box center [482, 604] width 38 height 38
select select "[DATE]"
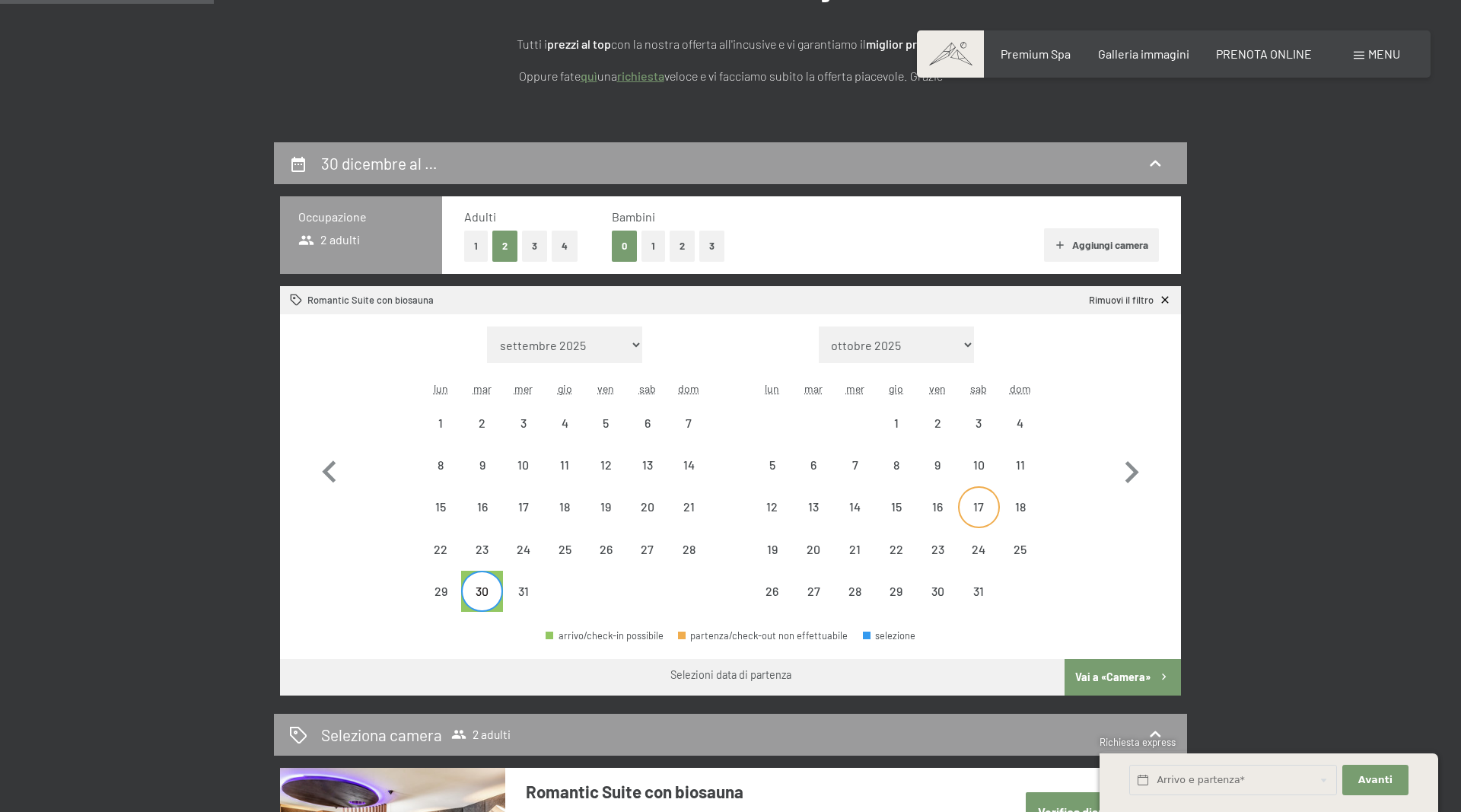
click at [977, 502] on div "17" at bounding box center [978, 519] width 38 height 38
select select "[DATE]"
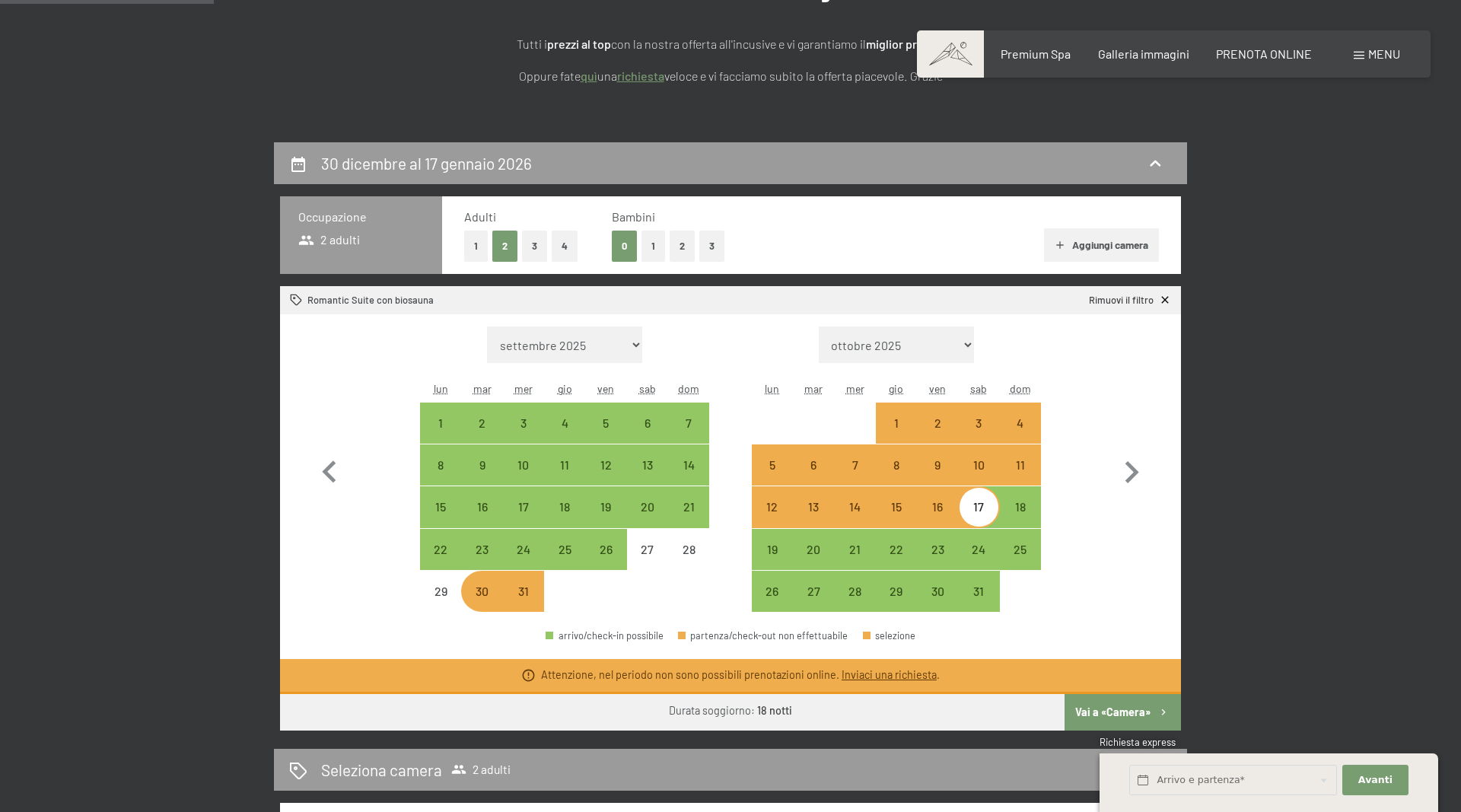
click at [476, 591] on div "30" at bounding box center [482, 604] width 38 height 38
select select "[DATE]"
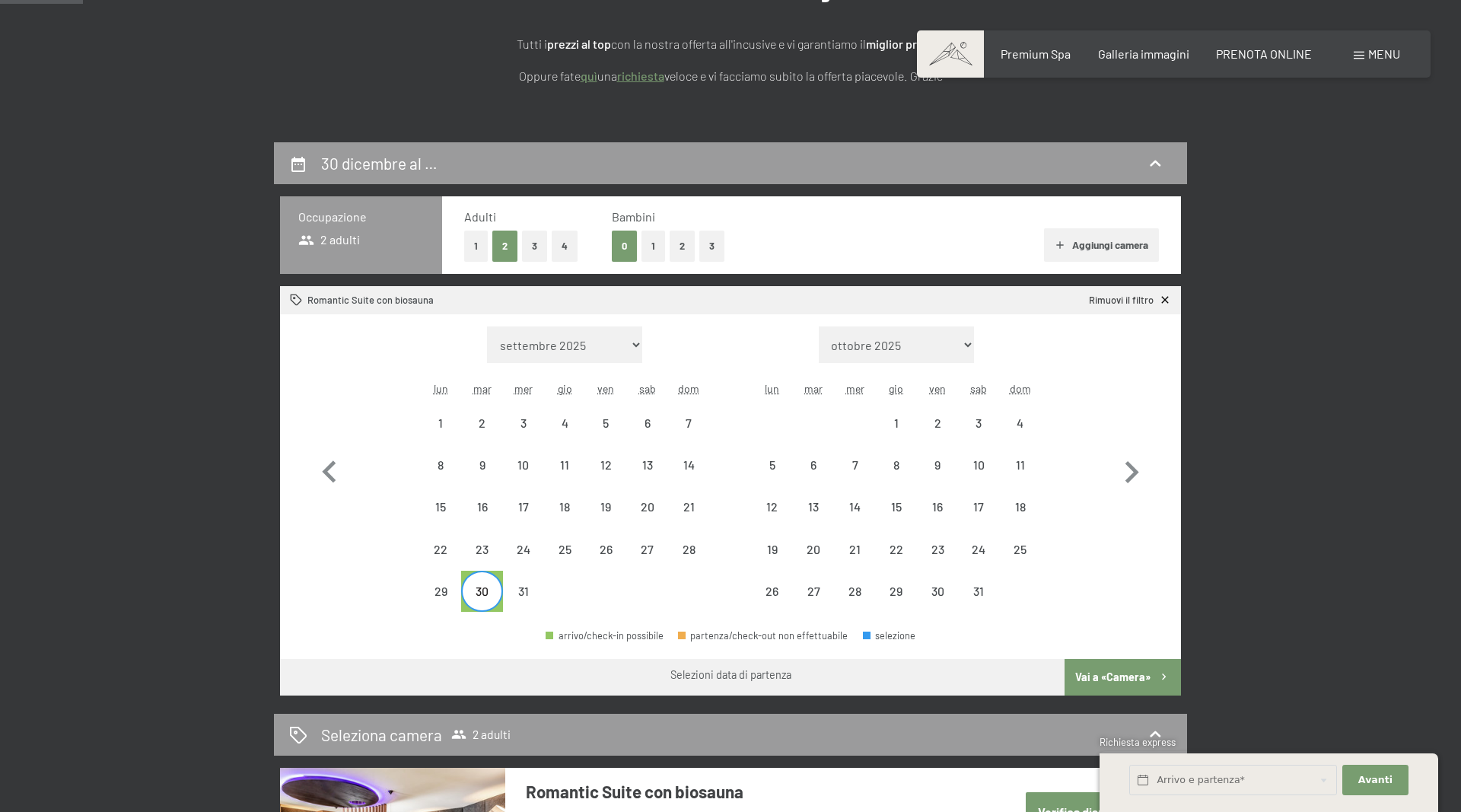
scroll to position [0, 0]
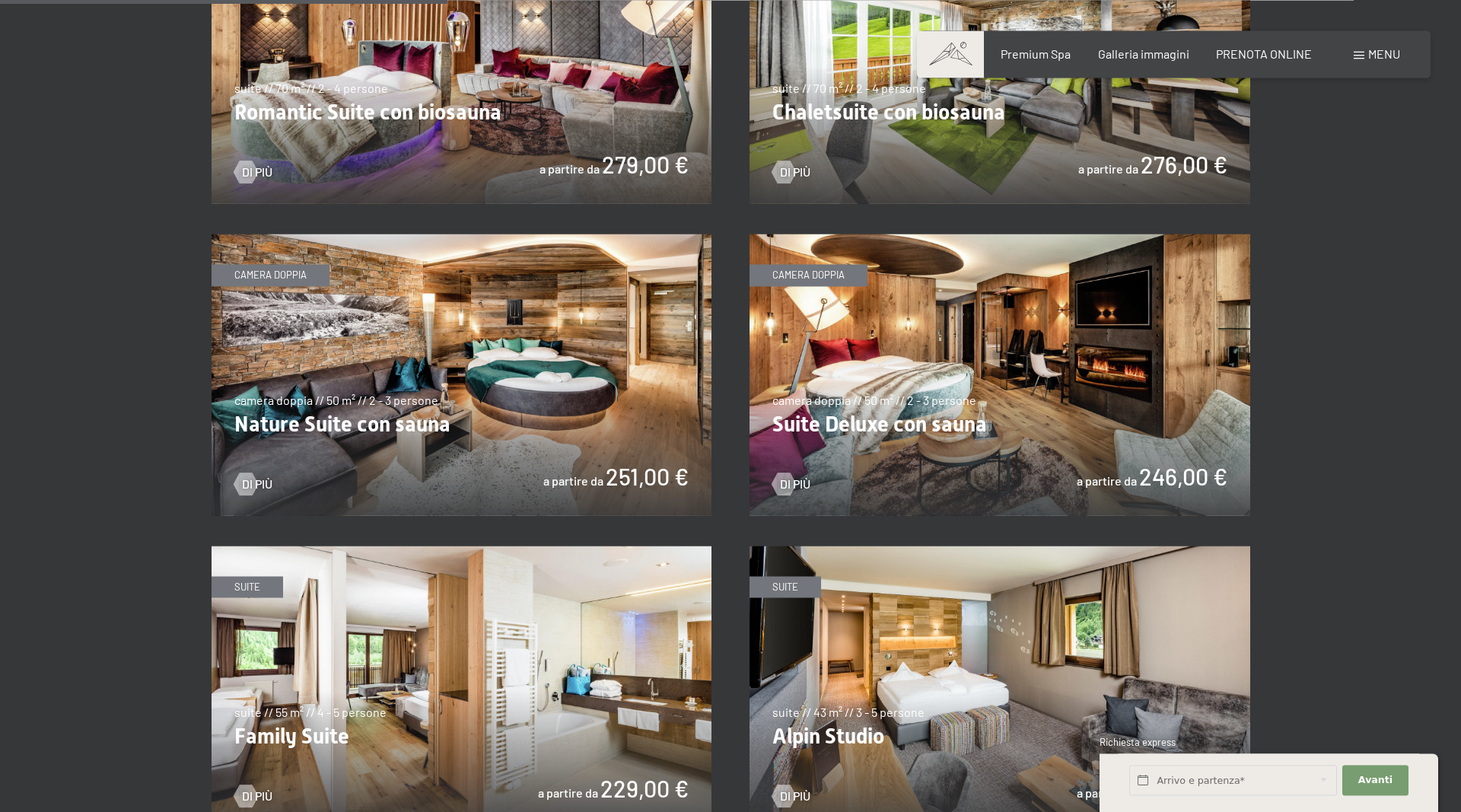
scroll to position [1319, 0]
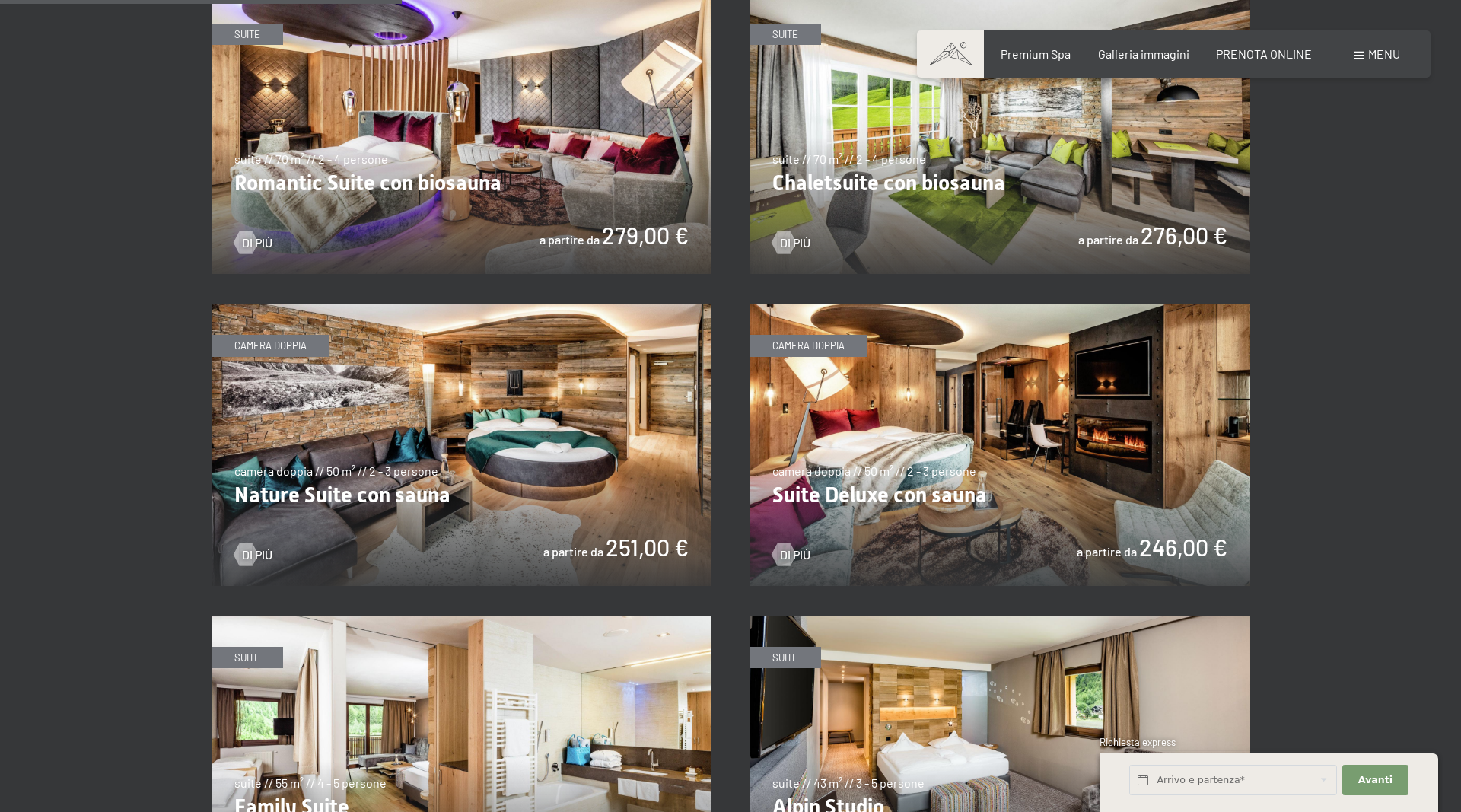
click at [971, 380] on img at bounding box center [999, 444] width 501 height 281
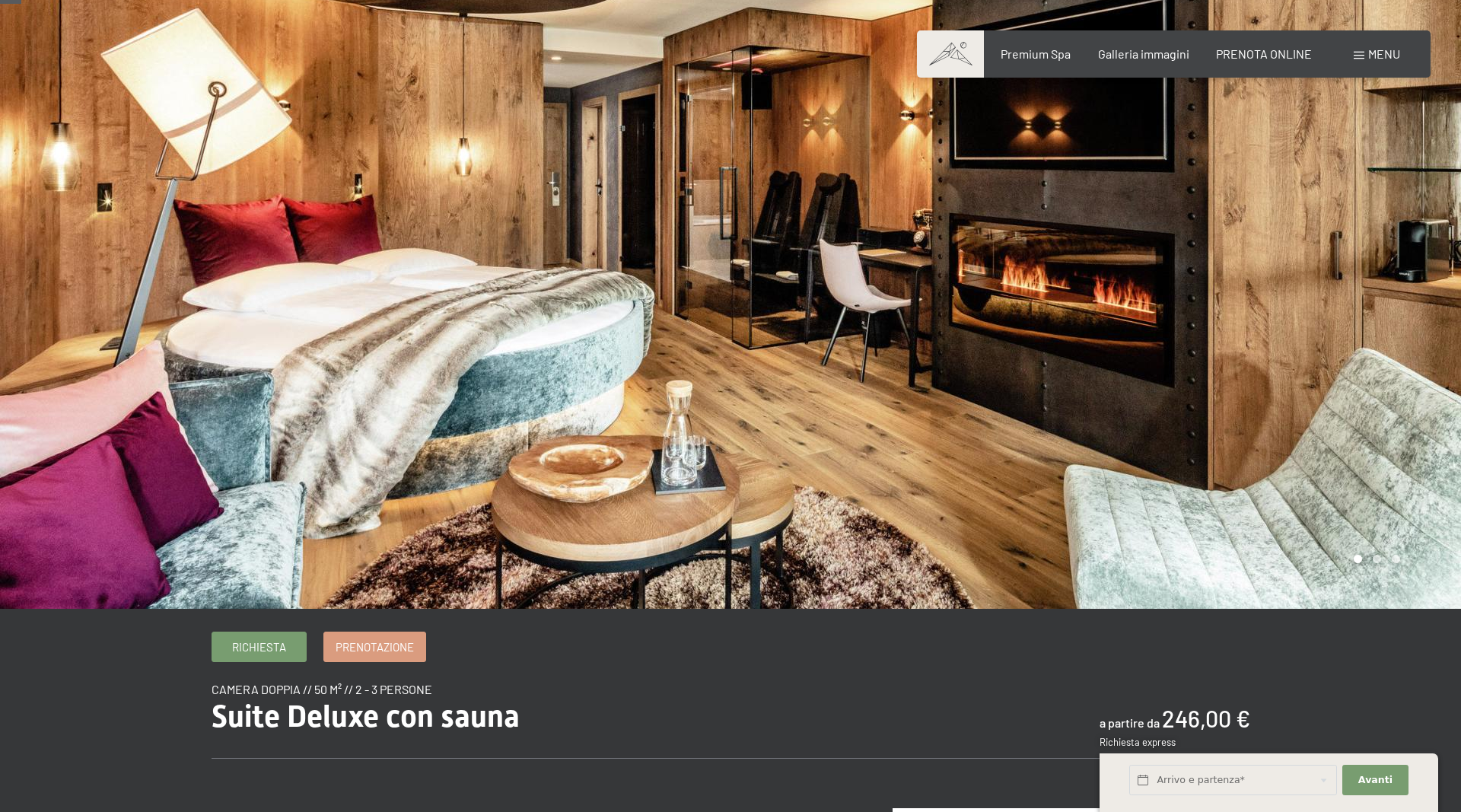
scroll to position [233, 0]
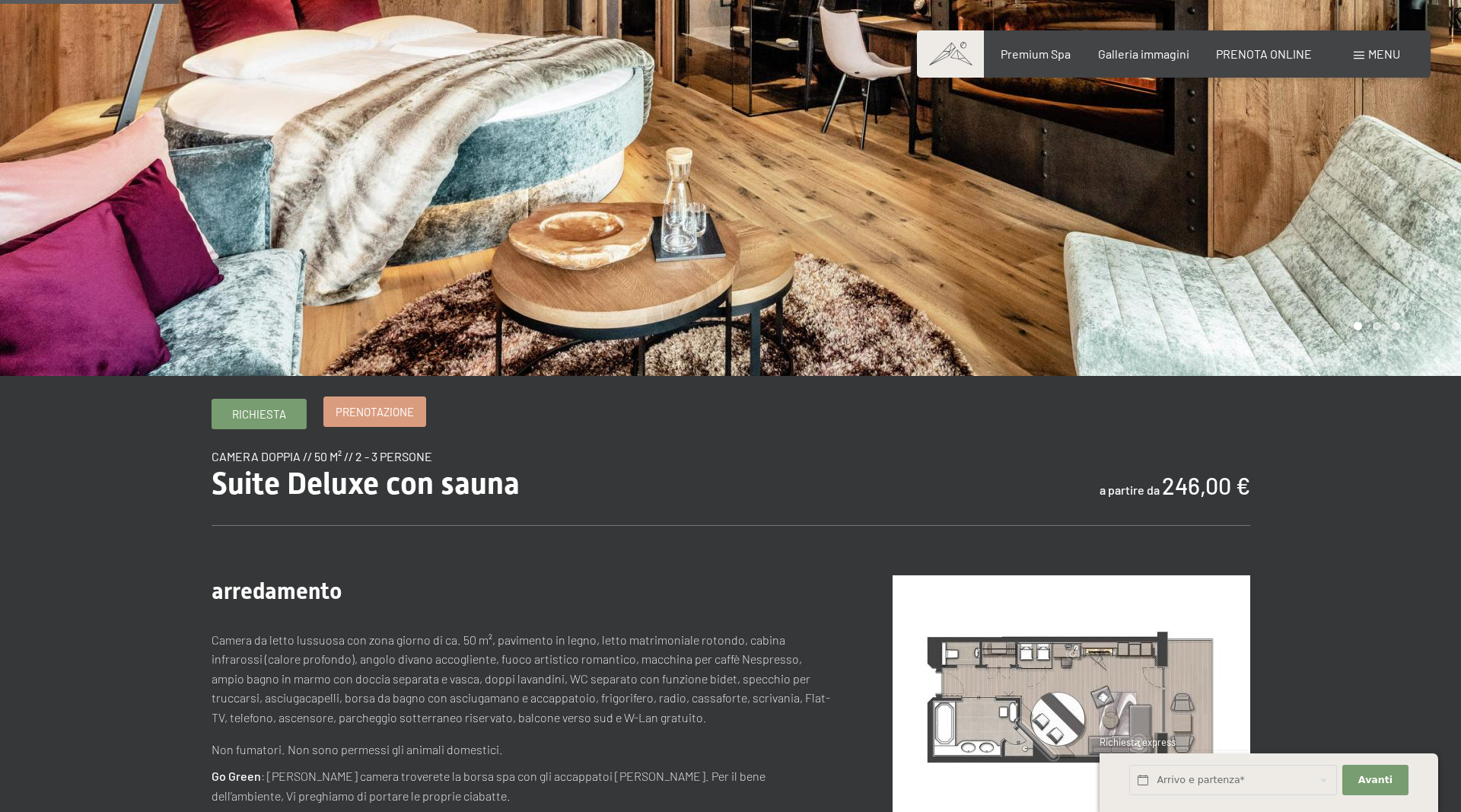
click at [412, 423] on link "Prenotazione" at bounding box center [374, 411] width 102 height 28
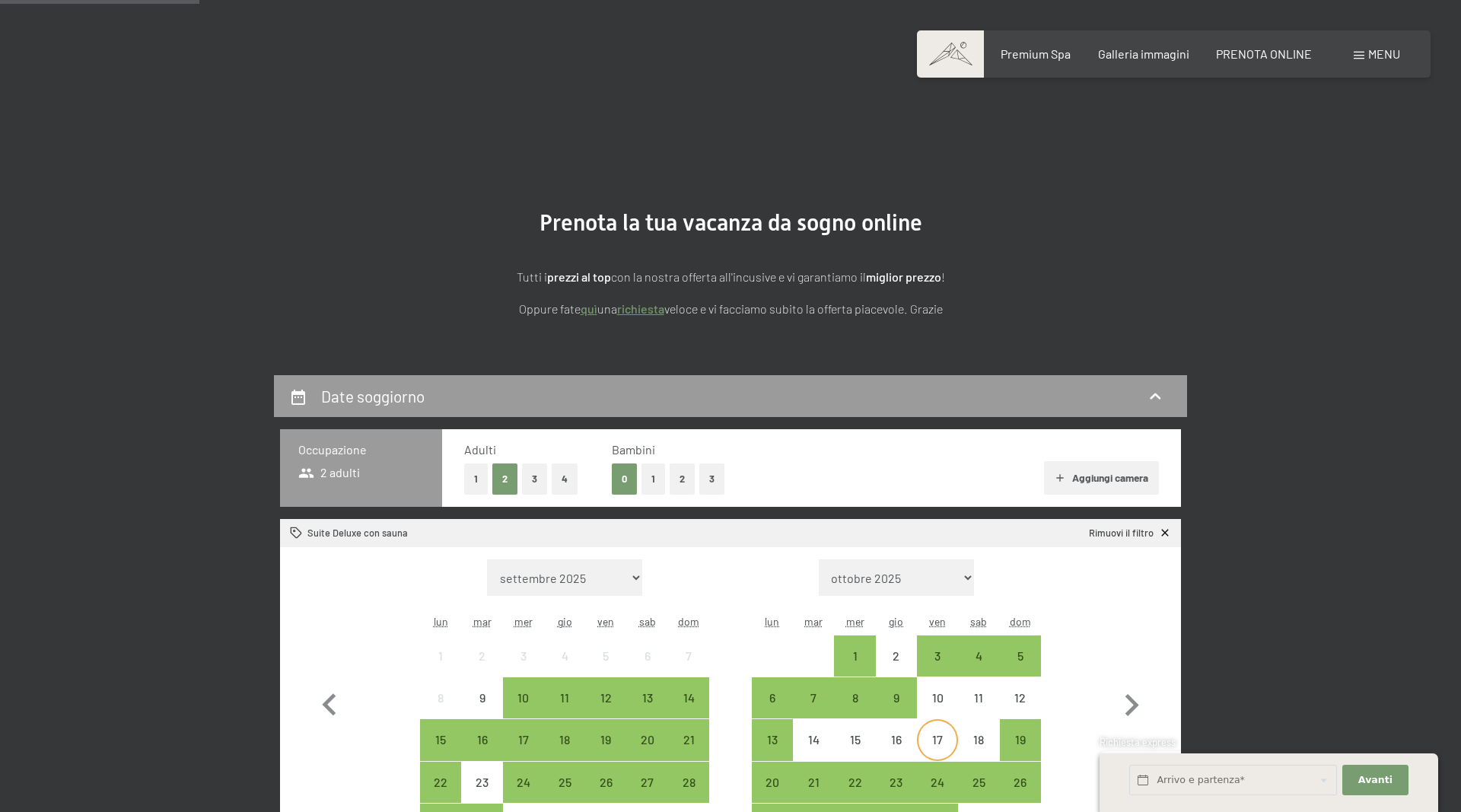
scroll to position [233, 0]
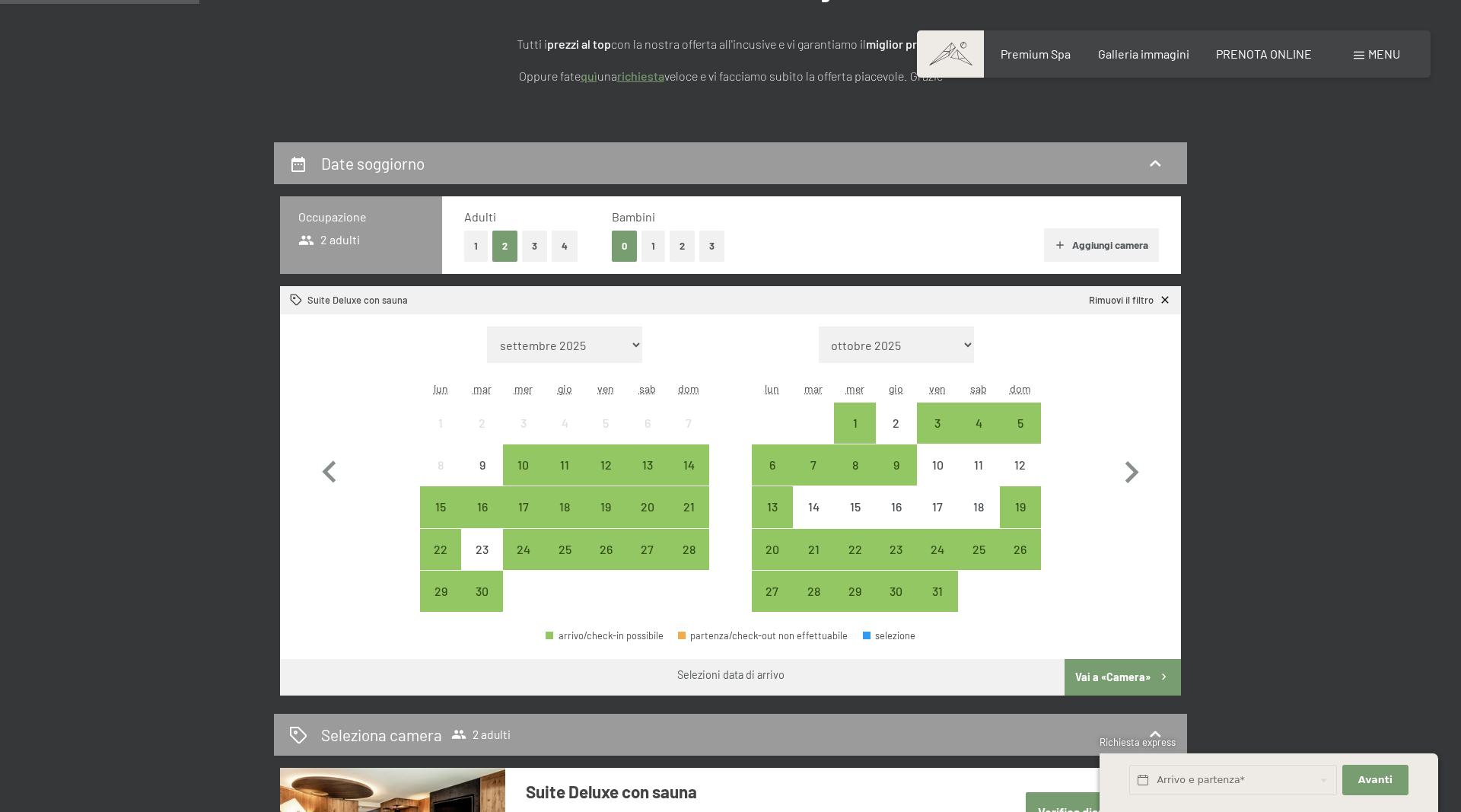
click at [939, 323] on div "Mese/anno settembre 2025 ottobre 2025 novembre 2025 dicembre 2025 gennaio 2026 …" at bounding box center [730, 469] width 901 height 311
click at [487, 327] on select "settembre 2025 ottobre 2025 novembre 2025 dicembre 2025 gennaio 2026 febbraio 2…" at bounding box center [565, 345] width 156 height 36
select select "[DATE]"
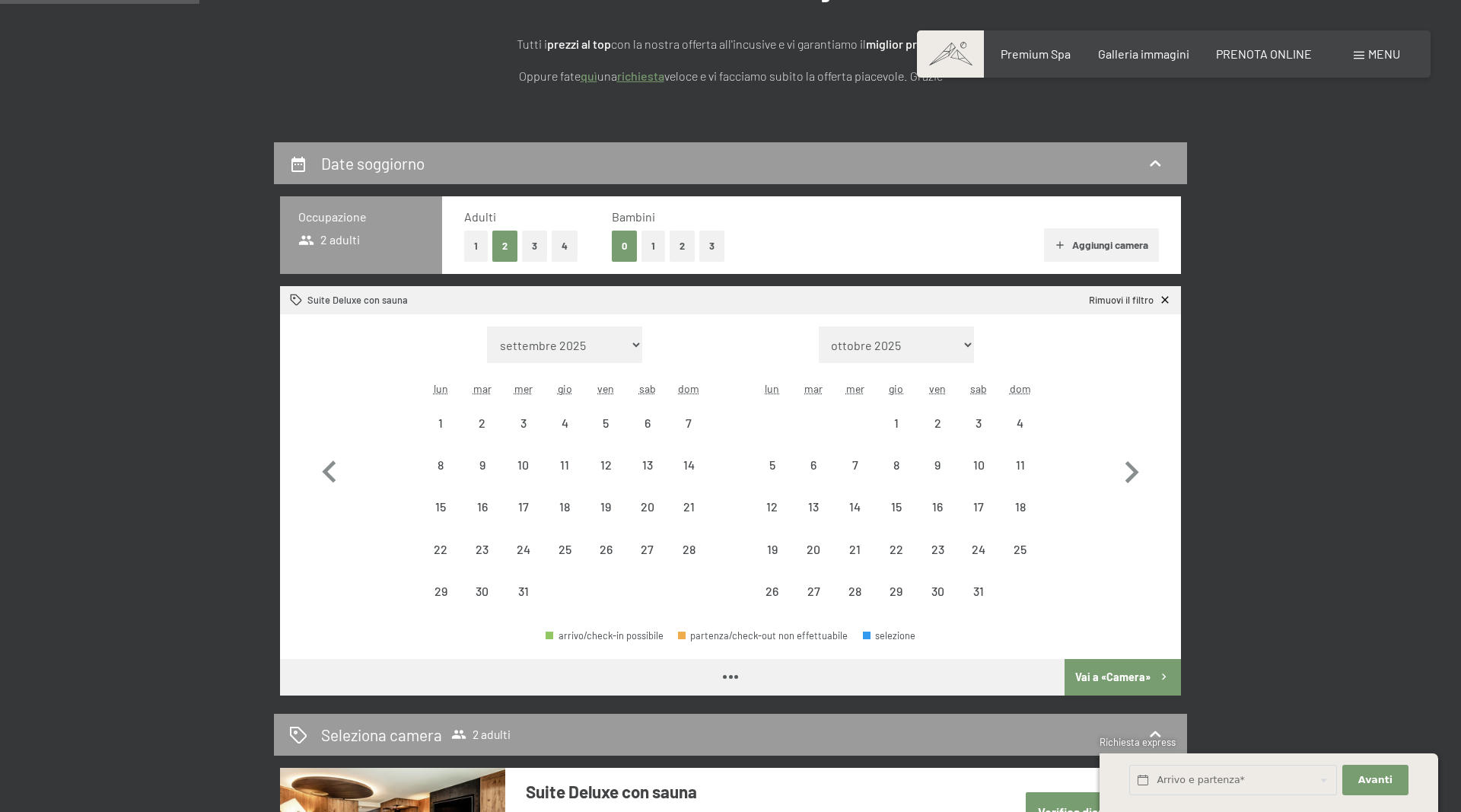
select select "[DATE]"
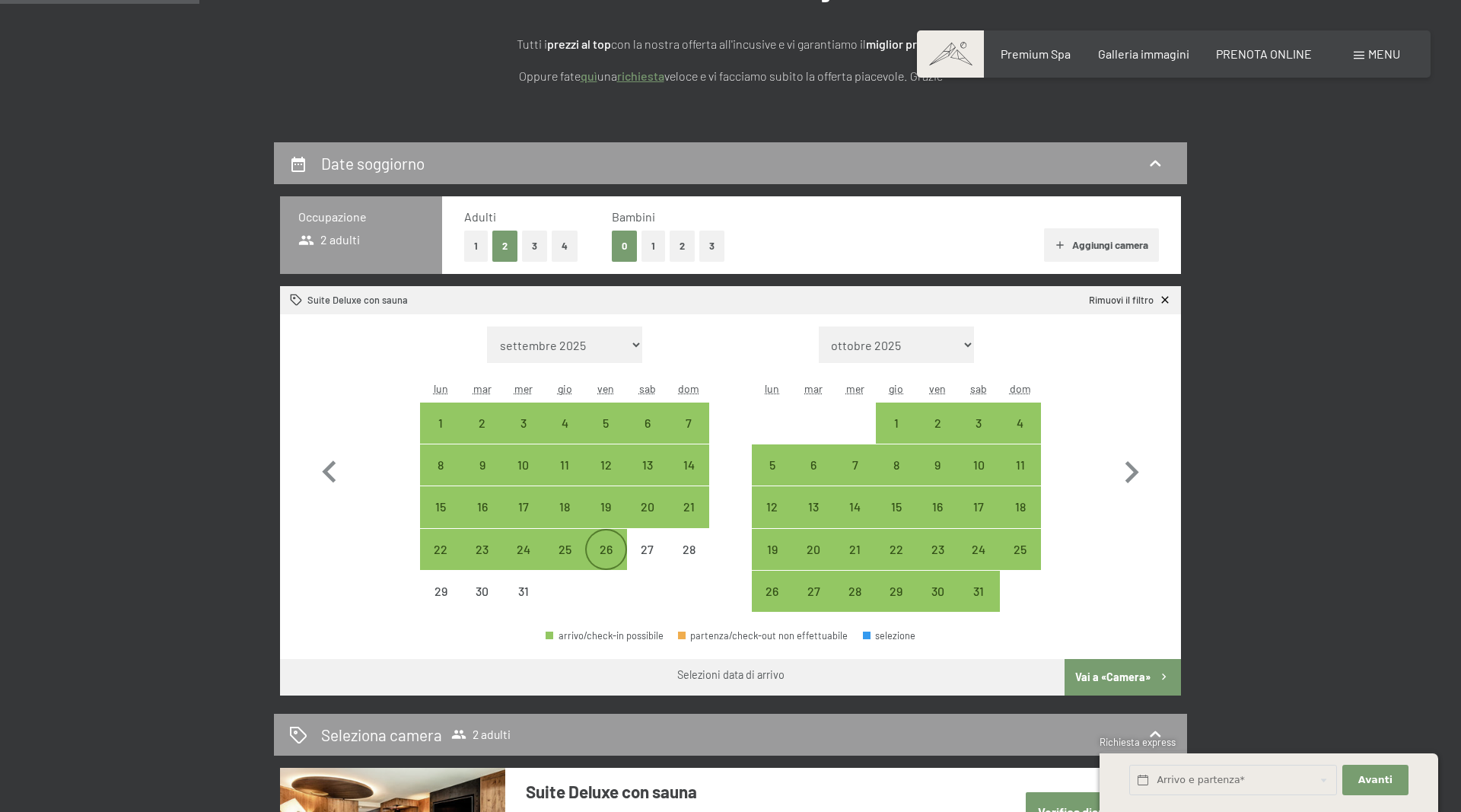
click at [610, 537] on div "26" at bounding box center [606, 549] width 38 height 38
select select "[DATE]"
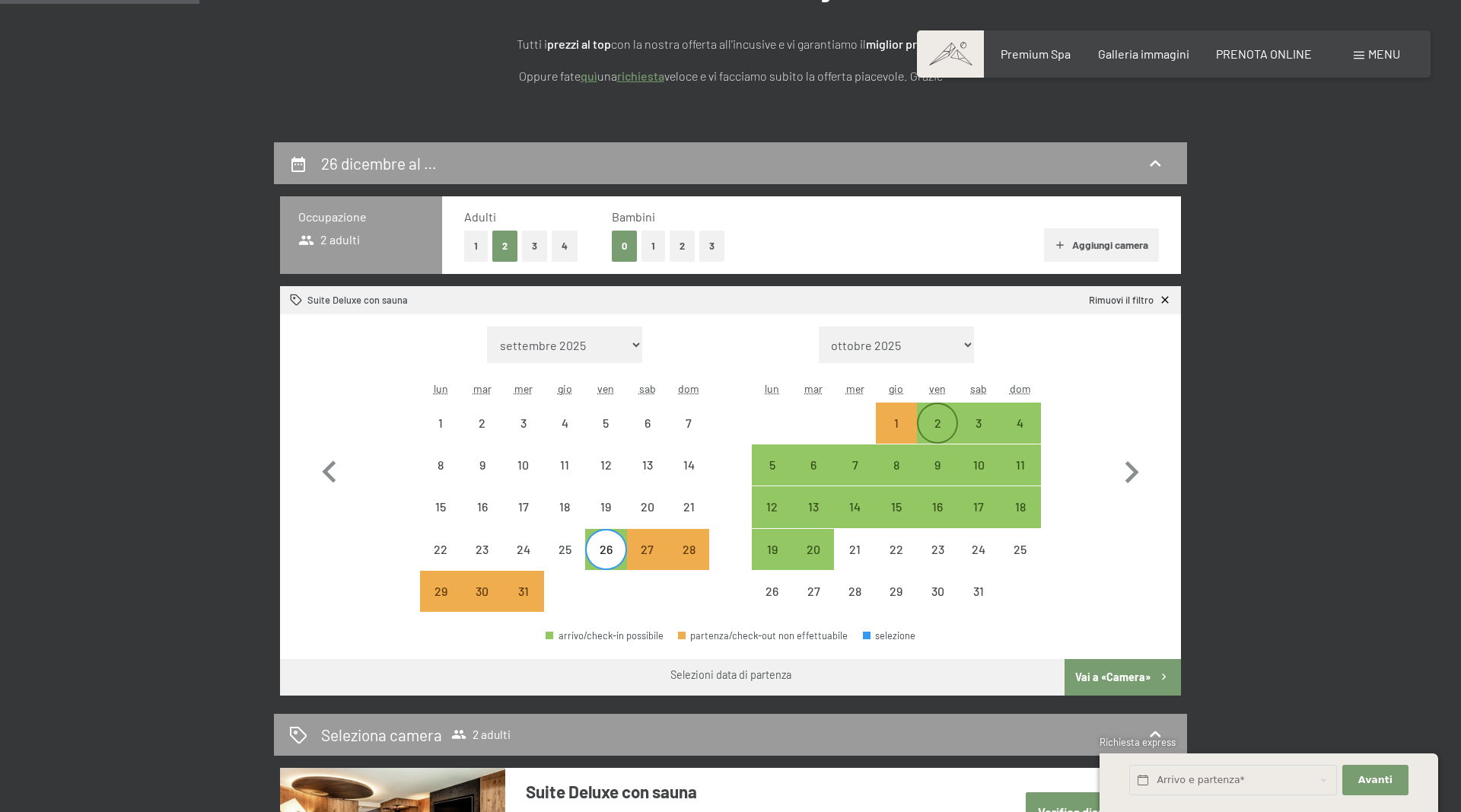
click at [928, 419] on div "2" at bounding box center [938, 436] width 38 height 38
select select "[DATE]"
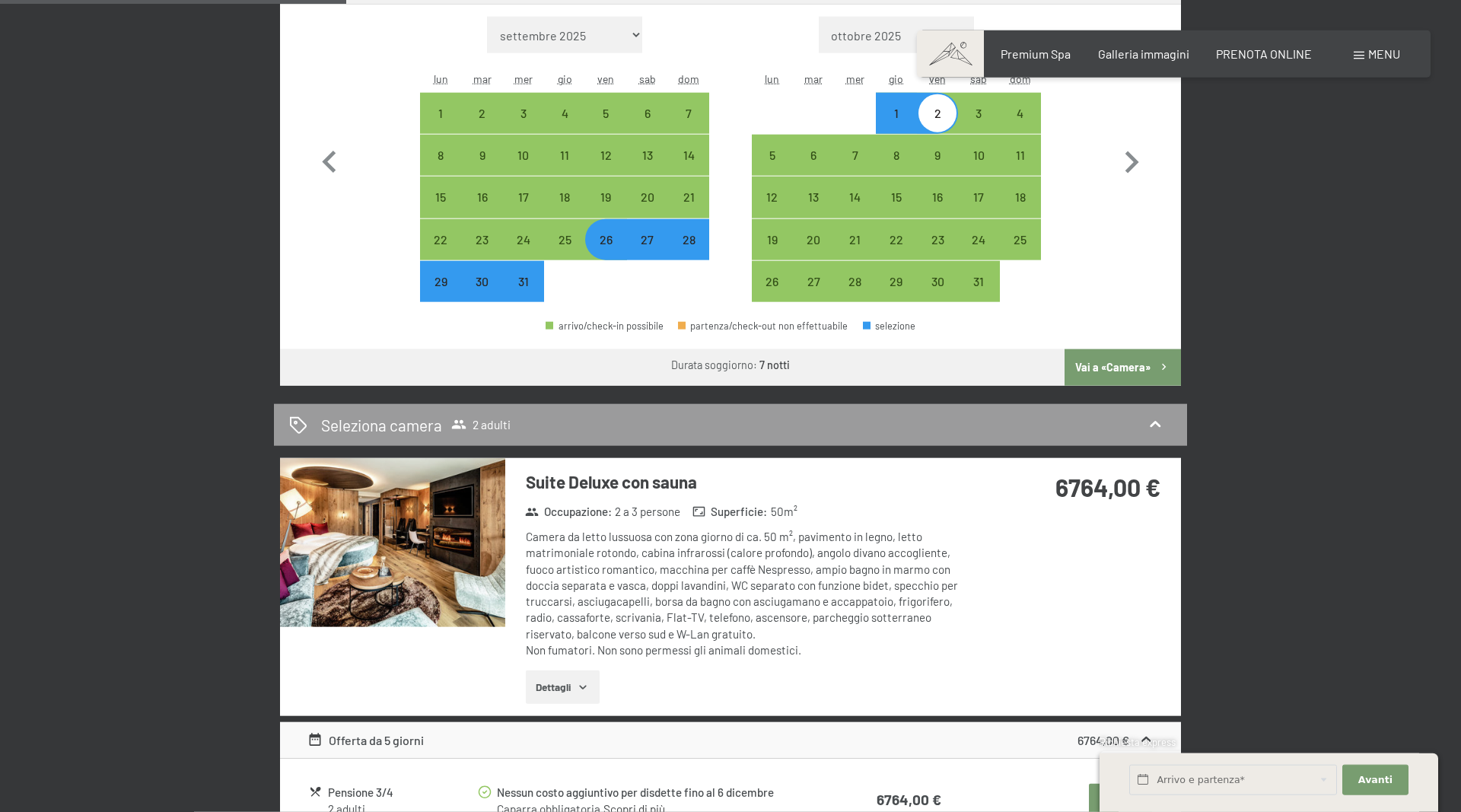
scroll to position [543, 0]
